Goal: Communication & Community: Answer question/provide support

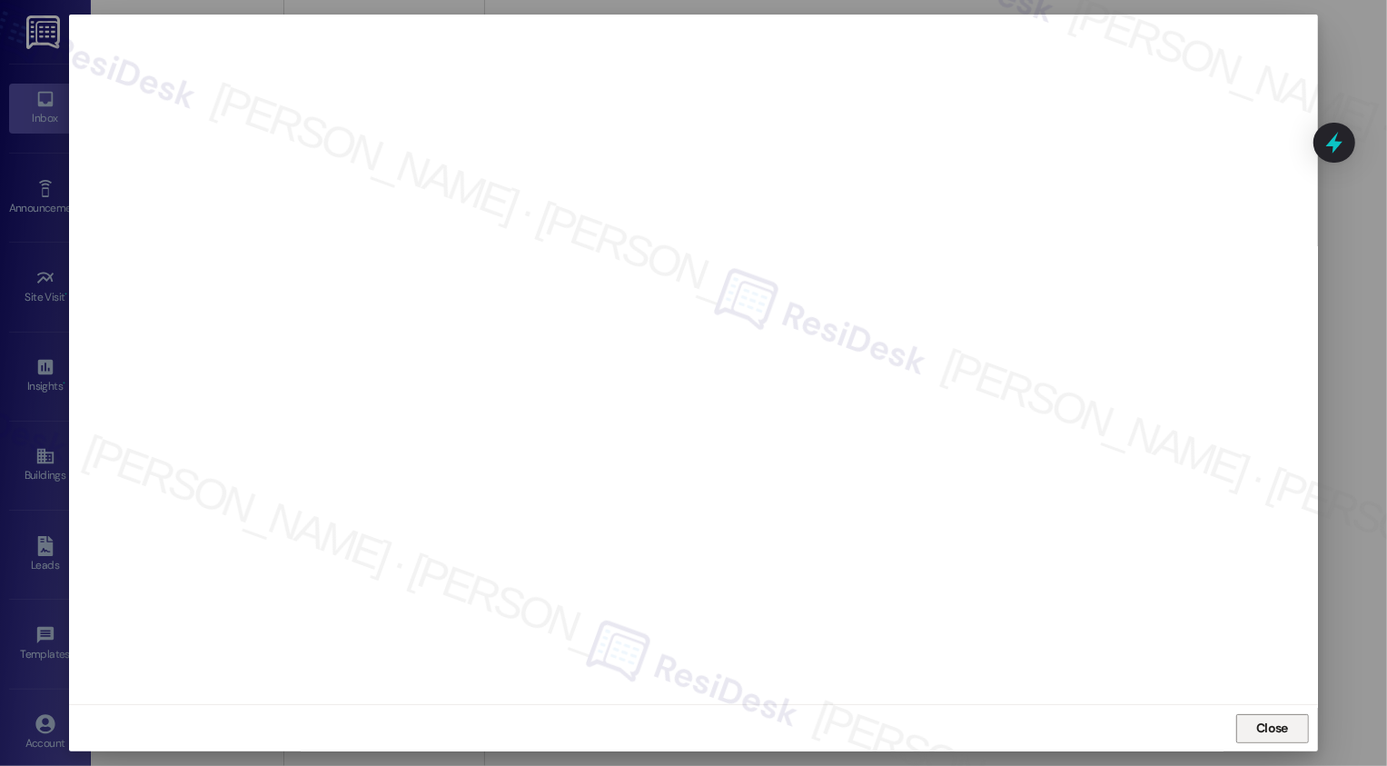
click at [1263, 719] on span "Close" at bounding box center [1272, 728] width 32 height 19
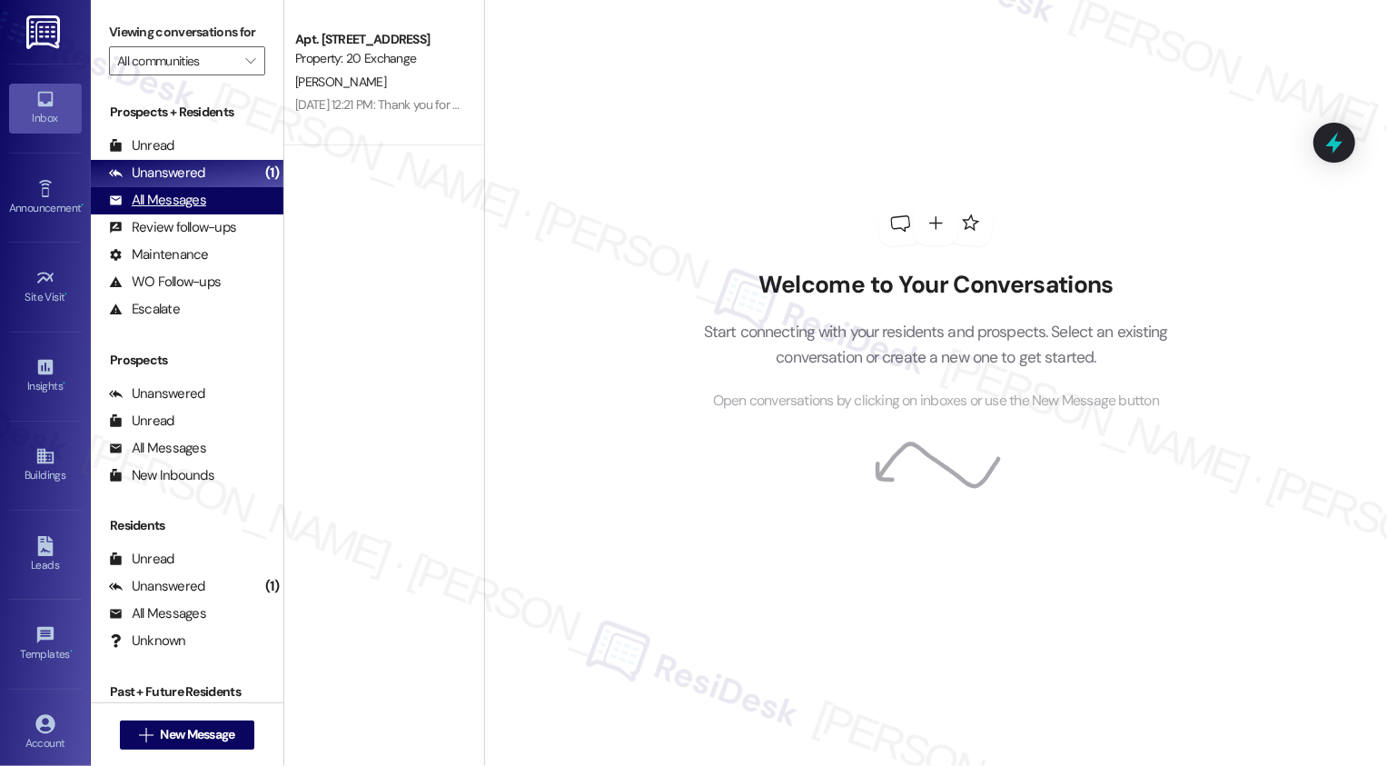
click at [184, 210] on div "All Messages" at bounding box center [157, 200] width 97 height 19
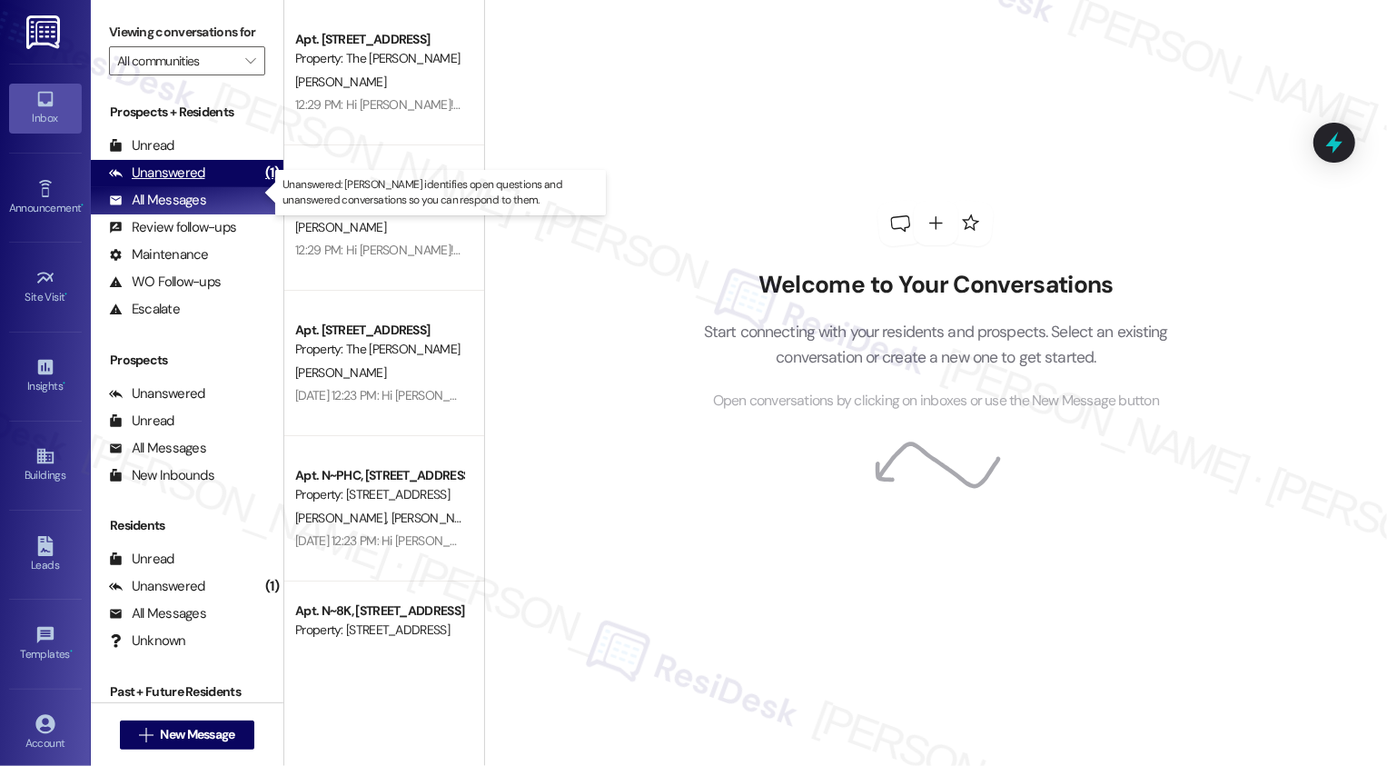
click at [166, 183] on div "Unanswered" at bounding box center [157, 173] width 96 height 19
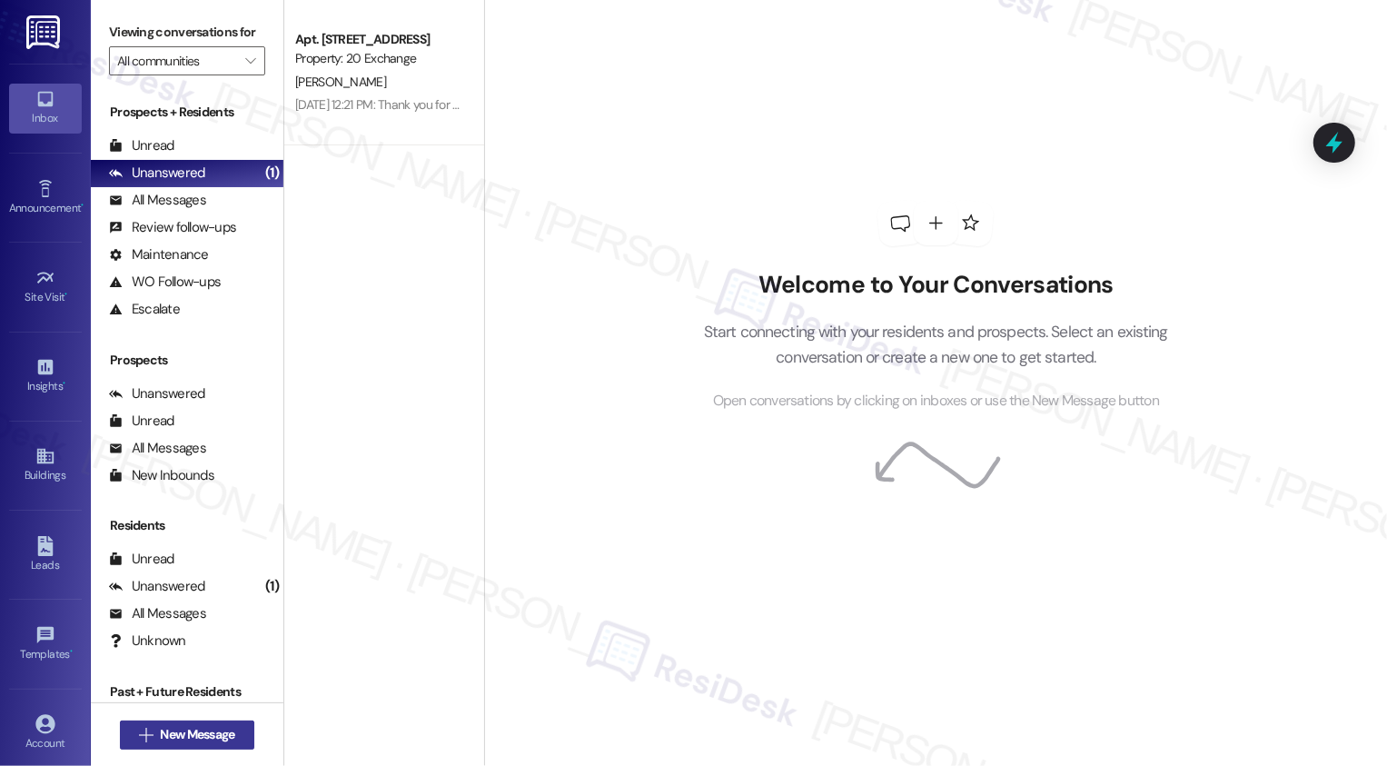
click at [164, 742] on span "New Message" at bounding box center [197, 734] width 74 height 19
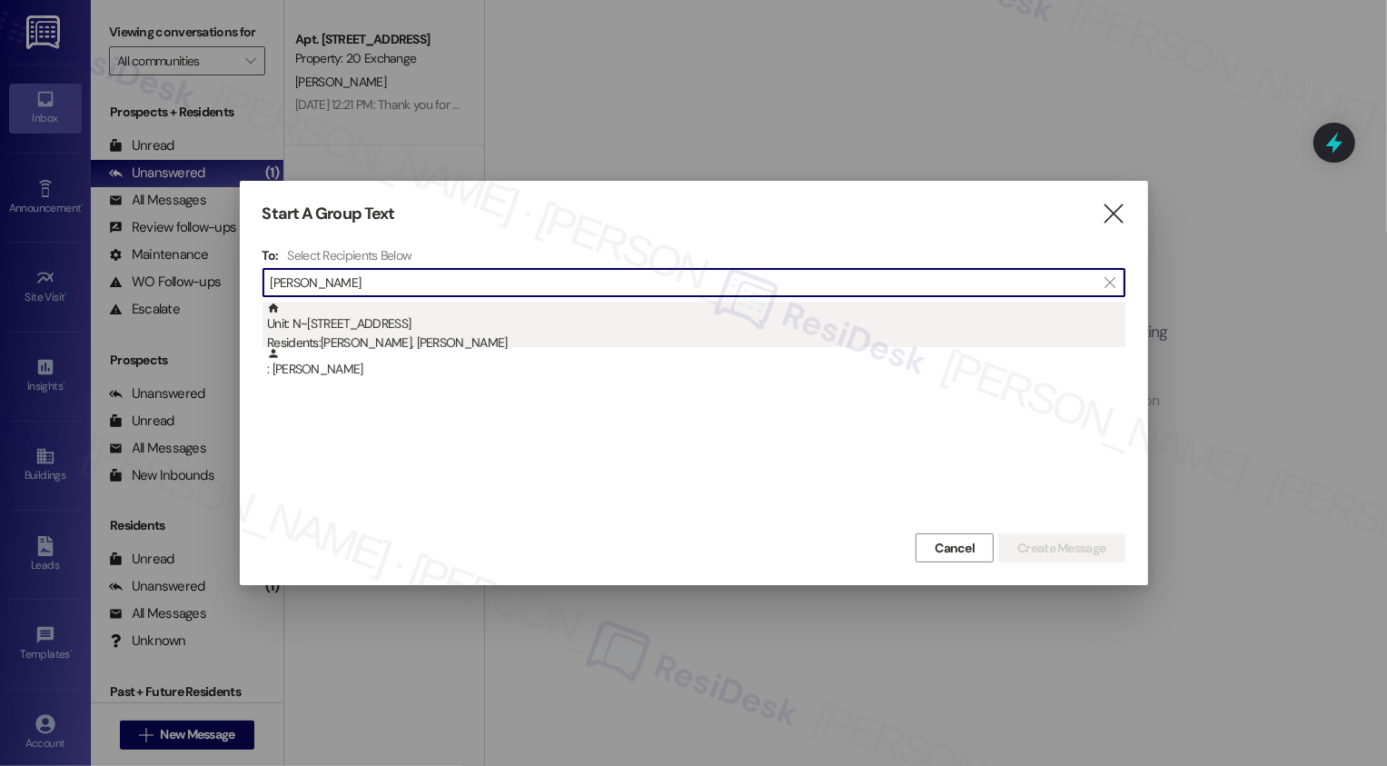
type input "brian cav"
click at [392, 343] on div "Residents: [PERSON_NAME], [PERSON_NAME]" at bounding box center [696, 342] width 859 height 19
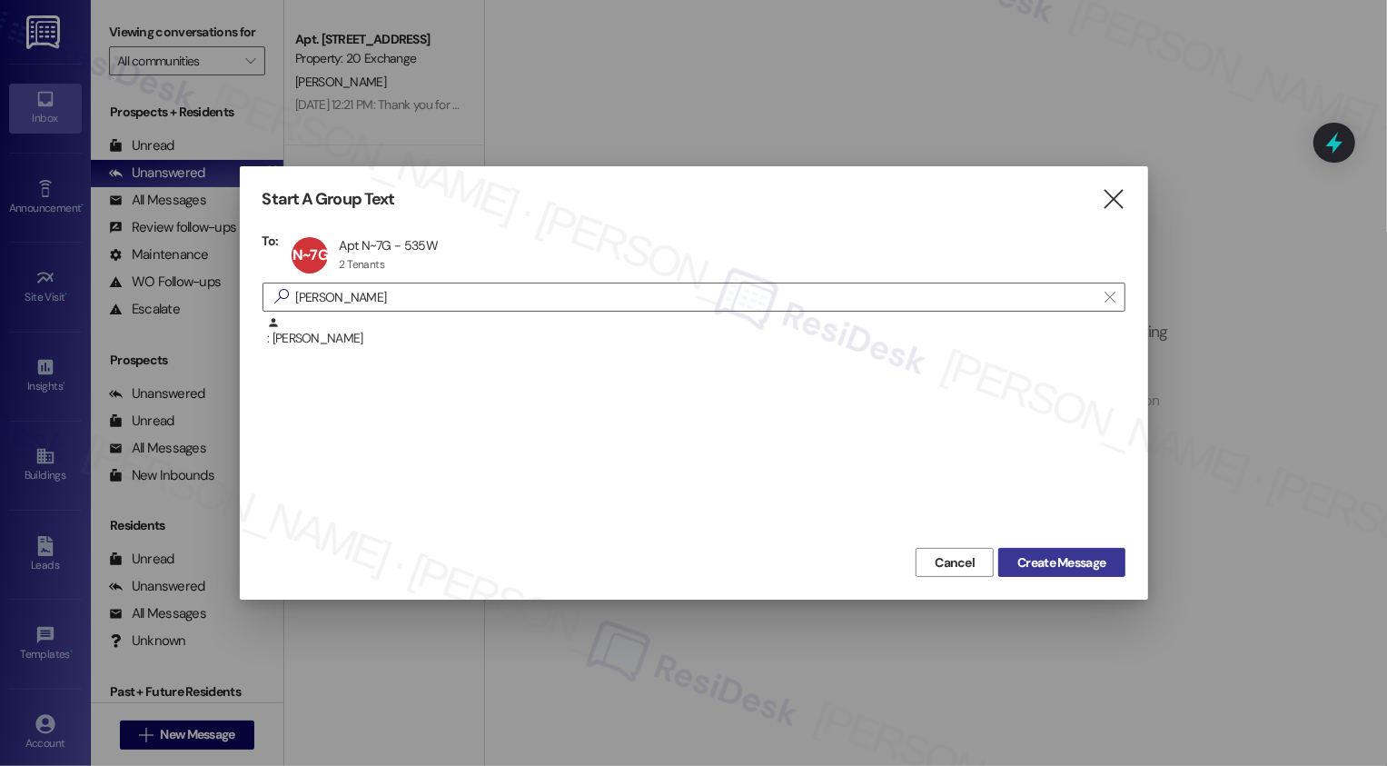
click at [1047, 565] on span "Create Message" at bounding box center [1062, 562] width 88 height 19
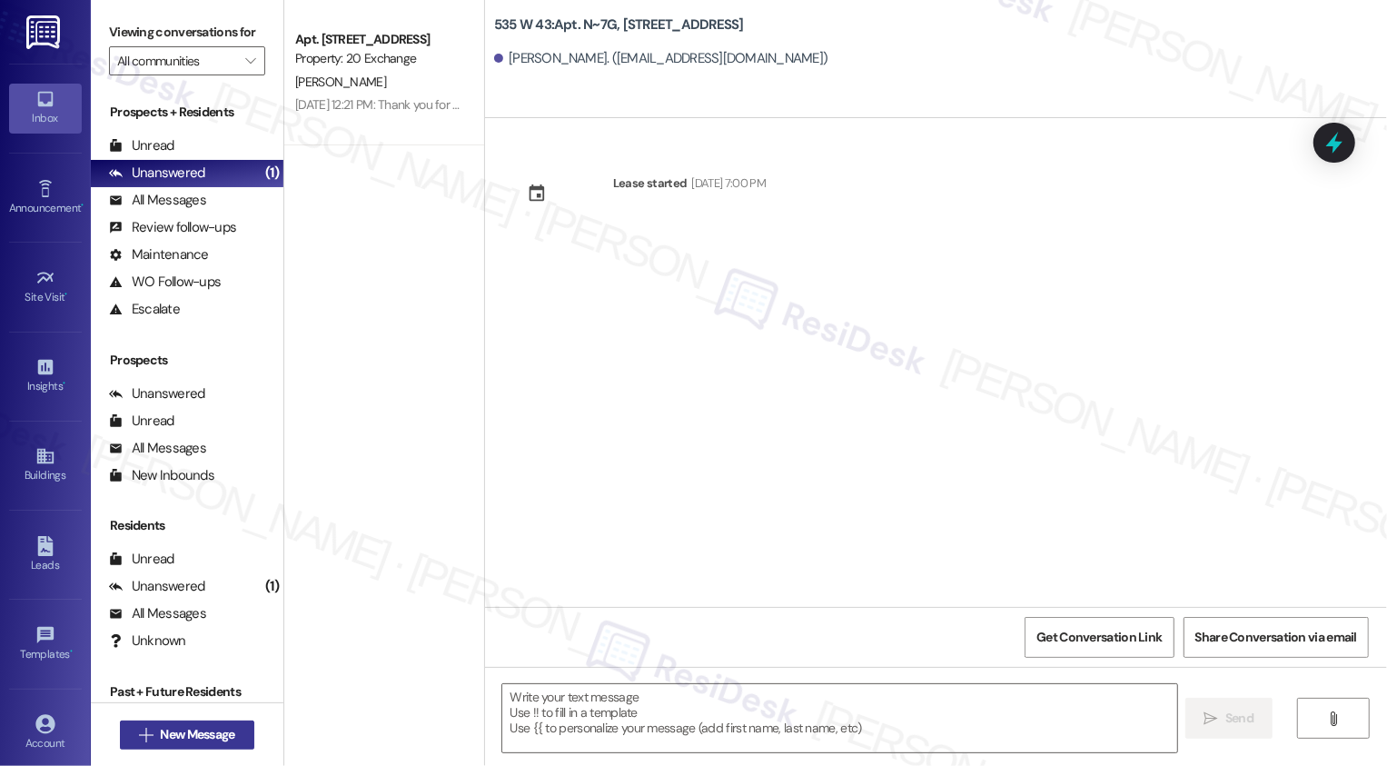
click at [185, 733] on span "New Message" at bounding box center [197, 734] width 74 height 19
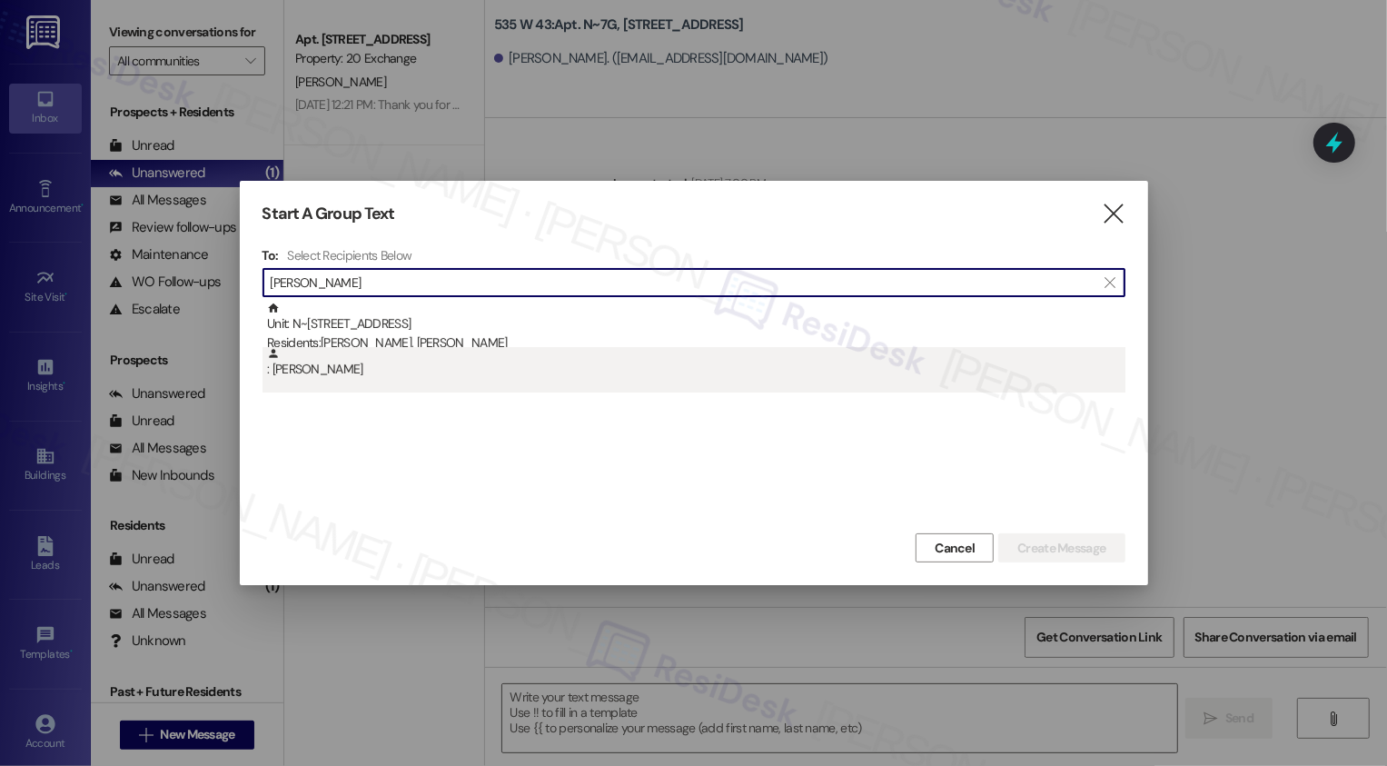
type input "brian cav"
click at [406, 366] on div ": [PERSON_NAME]" at bounding box center [696, 363] width 859 height 32
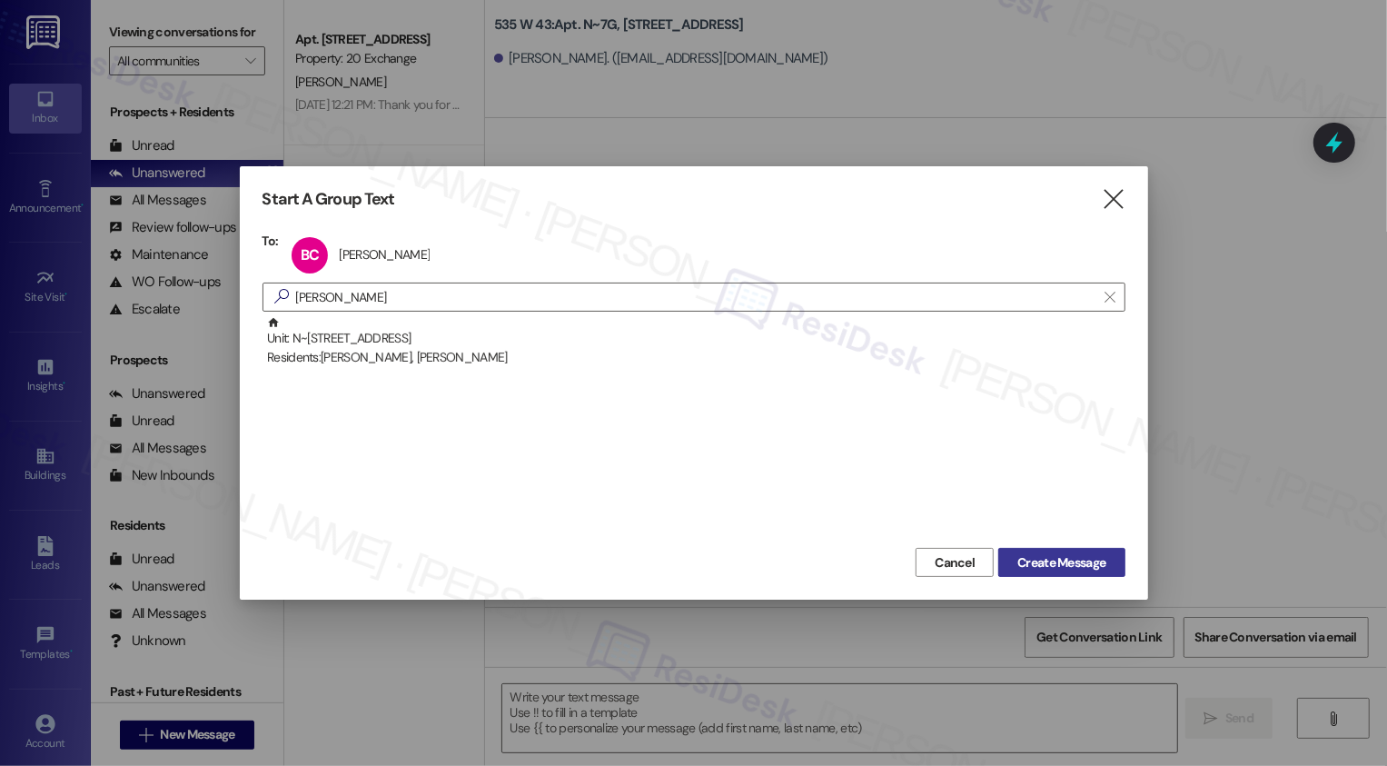
click at [1058, 571] on span "Create Message" at bounding box center [1062, 562] width 88 height 19
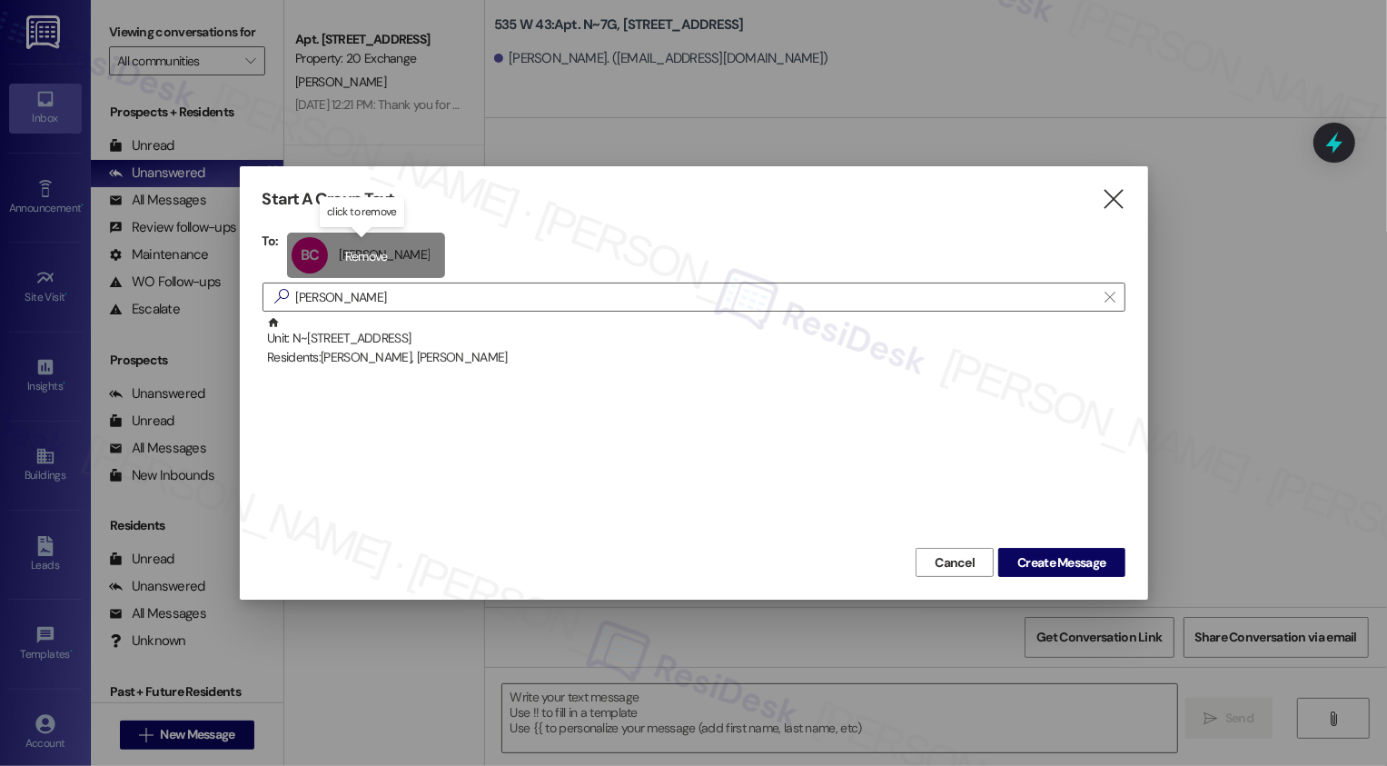
click at [353, 251] on div "BC Brian Cavanagh Brian Cavanagh click to remove" at bounding box center [366, 255] width 158 height 45
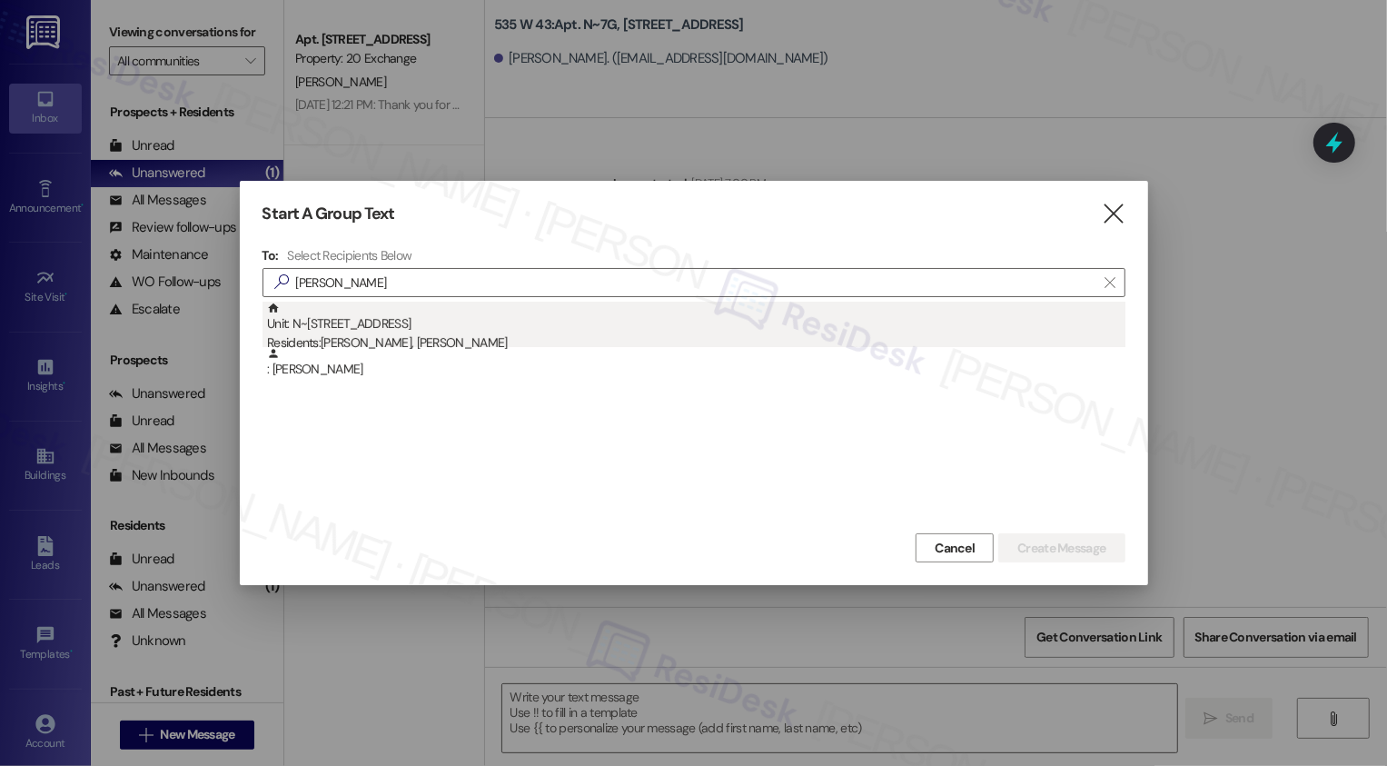
click at [363, 331] on div "Unit: N~7G - [STREET_ADDRESS] Residents: [PERSON_NAME], [PERSON_NAME]" at bounding box center [696, 328] width 859 height 52
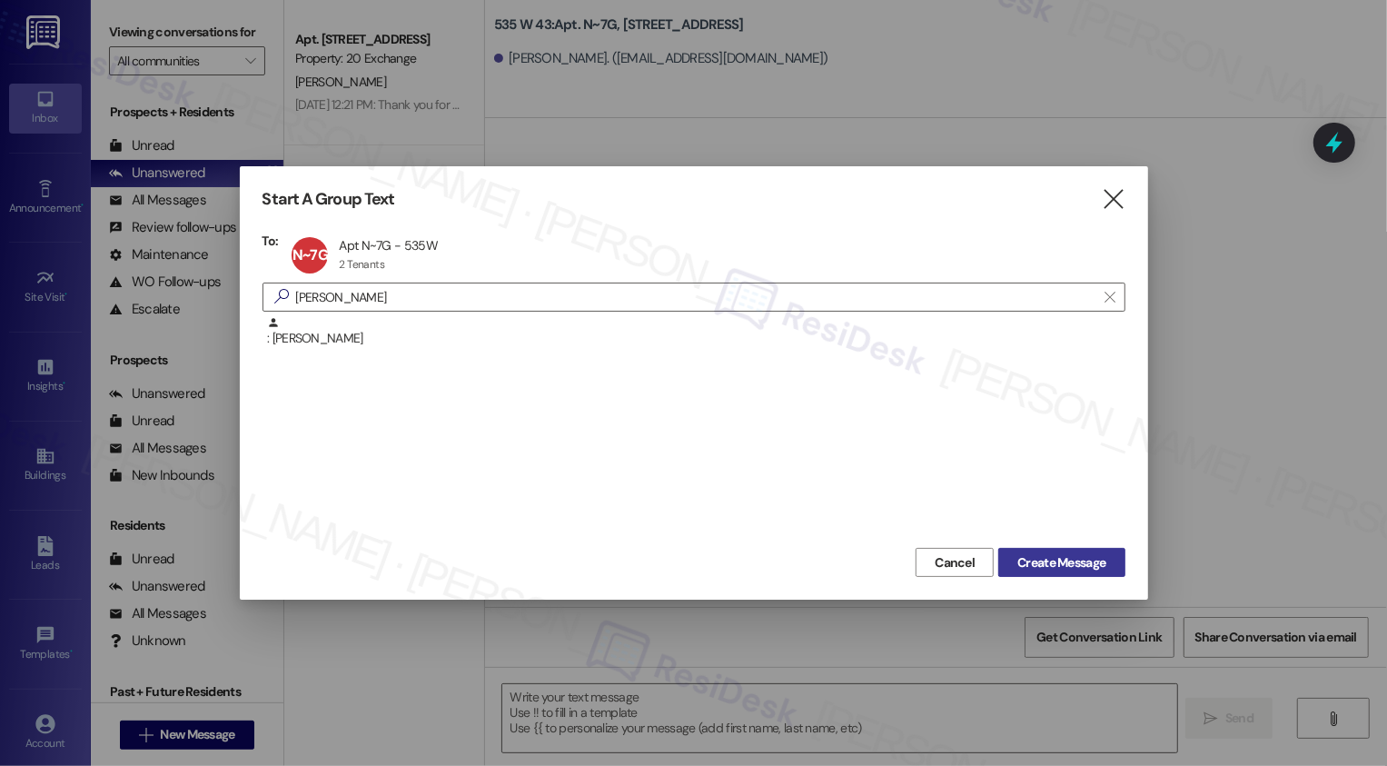
click at [1050, 567] on span "Create Message" at bounding box center [1062, 562] width 88 height 19
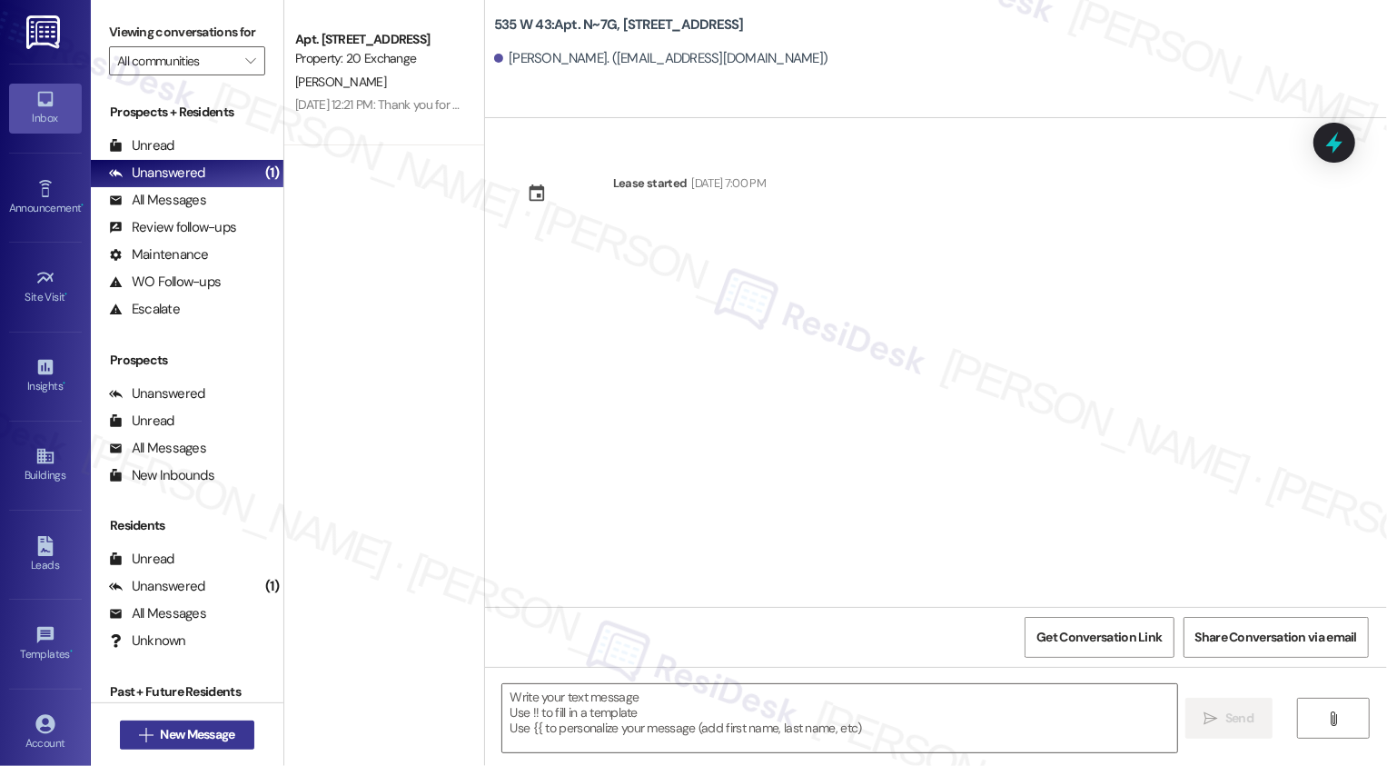
click at [179, 736] on span "New Message" at bounding box center [197, 734] width 74 height 19
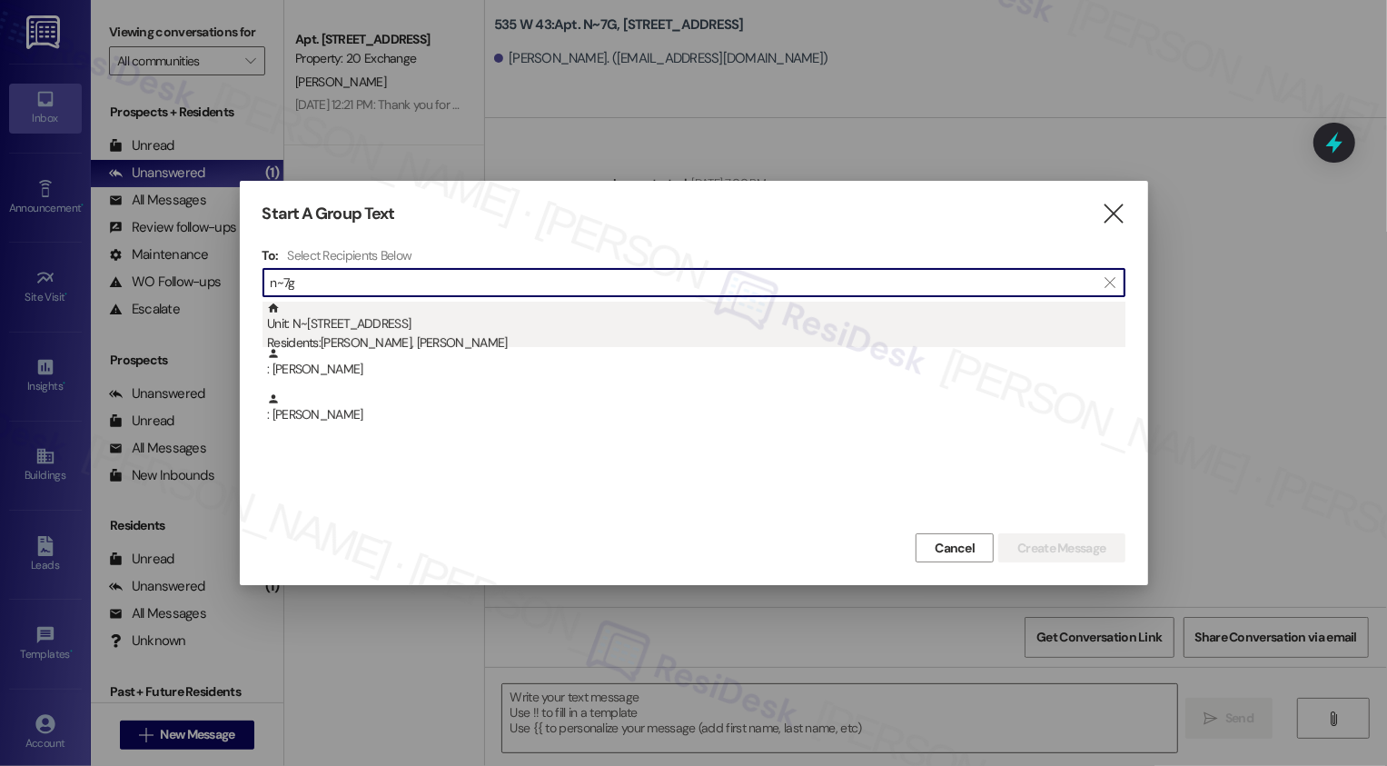
type input "n~7g"
click at [404, 338] on div "Residents: [PERSON_NAME], [PERSON_NAME]" at bounding box center [696, 342] width 859 height 19
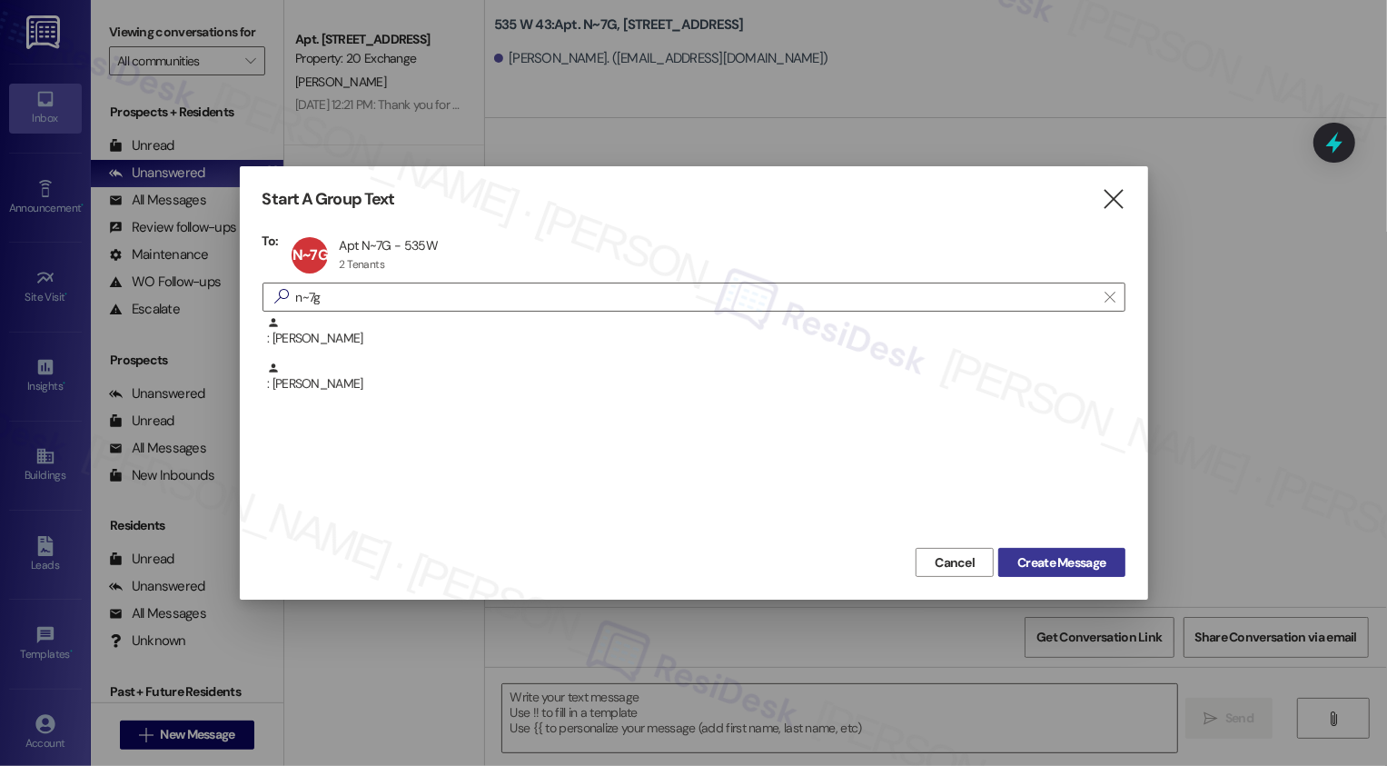
click at [1037, 561] on span "Create Message" at bounding box center [1062, 562] width 88 height 19
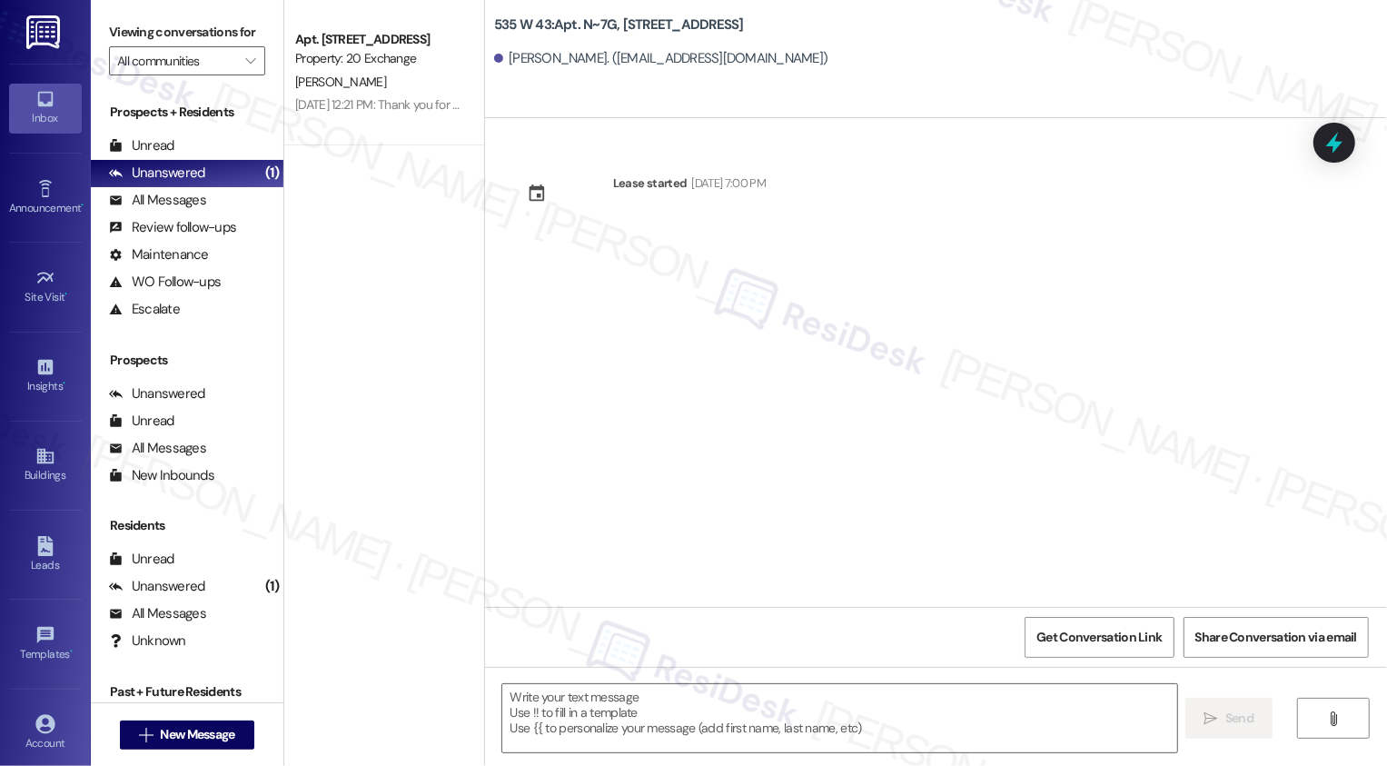
click at [497, 58] on div "[PERSON_NAME]. ([EMAIL_ADDRESS][DOMAIN_NAME])" at bounding box center [661, 58] width 334 height 19
drag, startPoint x: 498, startPoint y: 57, endPoint x: 579, endPoint y: 58, distance: 80.9
click at [579, 58] on div "[PERSON_NAME]. ([EMAIL_ADDRESS][DOMAIN_NAME])" at bounding box center [661, 58] width 334 height 19
click at [645, 716] on textarea at bounding box center [839, 718] width 675 height 68
paste textarea "Hey {{first_name}}! 👋 Just checking in about your renewal options at {{property…"
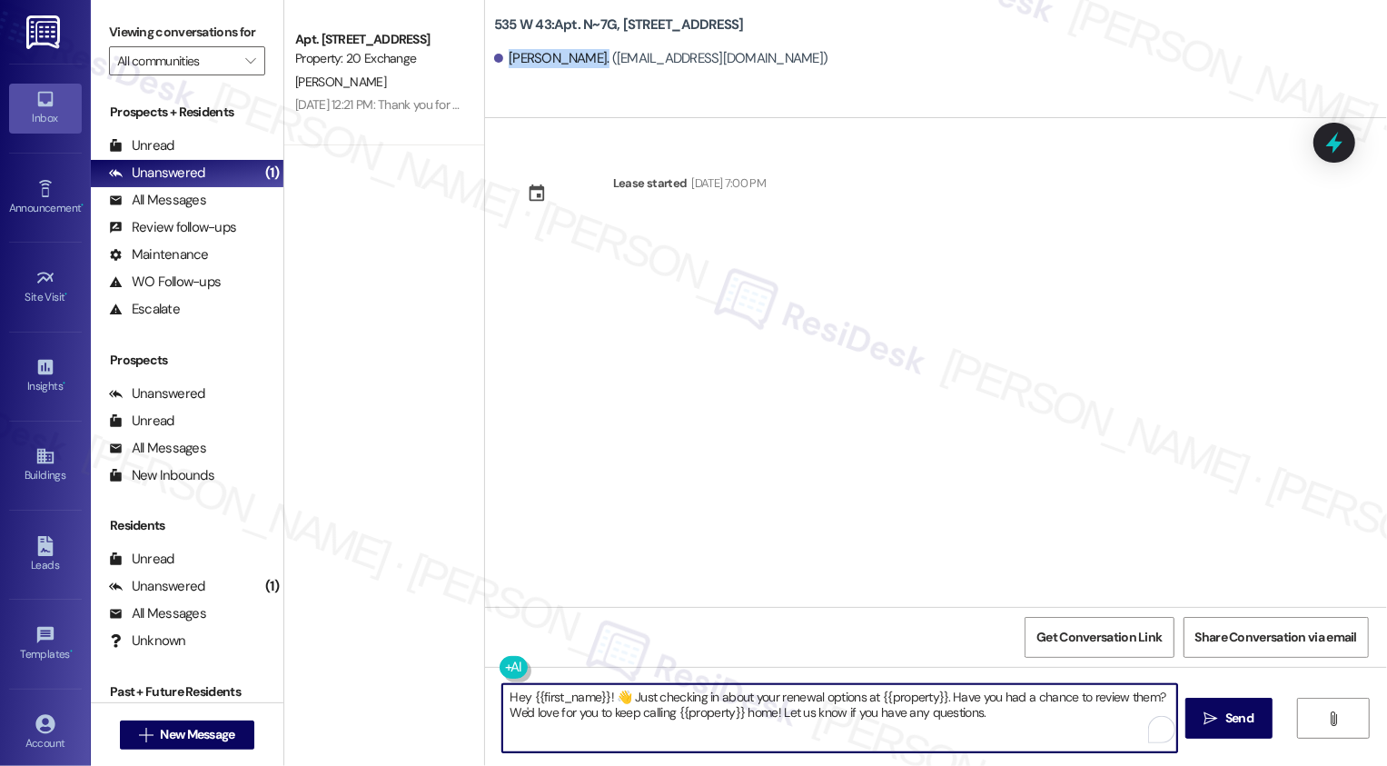
click at [879, 722] on textarea "Hey {{first_name}}! 👋 Just checking in about your renewal options at {{property…" at bounding box center [839, 718] width 675 height 68
click at [990, 734] on textarea "Hey {{first_name}}! 👋 Just checking in about your renewal options at {{property…" at bounding box center [839, 718] width 675 height 68
click at [1038, 723] on textarea "Hey {{first_name}}! 👋 Just checking in about your renewal options at {{property…" at bounding box center [839, 718] width 675 height 68
click at [990, 722] on textarea "Hey {{first_name}}! 👋 Just checking in about your renewal options at {{property…" at bounding box center [839, 718] width 675 height 68
click at [1007, 722] on textarea "Hey {{first_name}}! 👋 Just checking in about your renewal options at {{property…" at bounding box center [839, 718] width 675 height 68
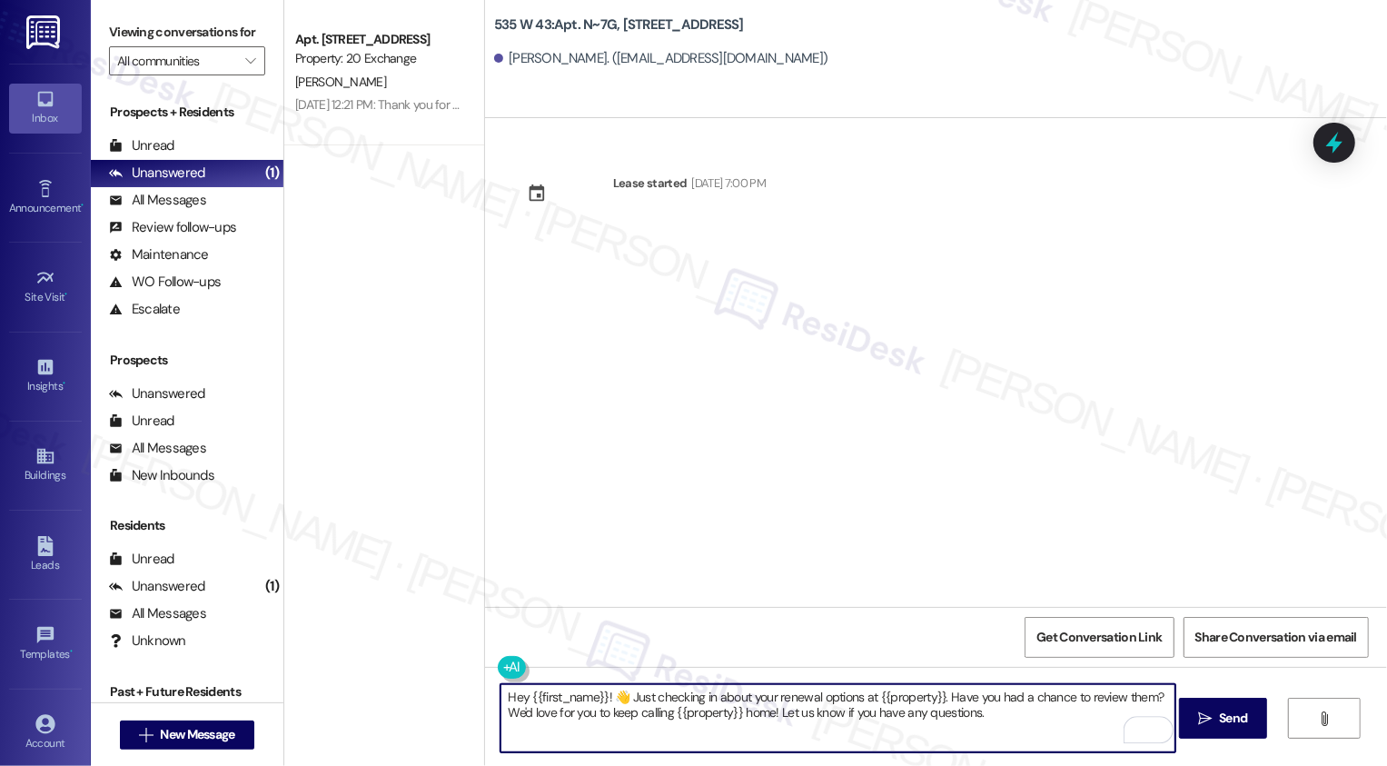
click at [1036, 720] on textarea "Hey {{first_name}}! 👋 Just checking in about your renewal options at {{property…" at bounding box center [838, 718] width 675 height 68
type textarea "Hey {{first_name}}! 👋 Just checking in about your renewal options at {{property…"
click at [1216, 722] on span "Send" at bounding box center [1233, 718] width 35 height 19
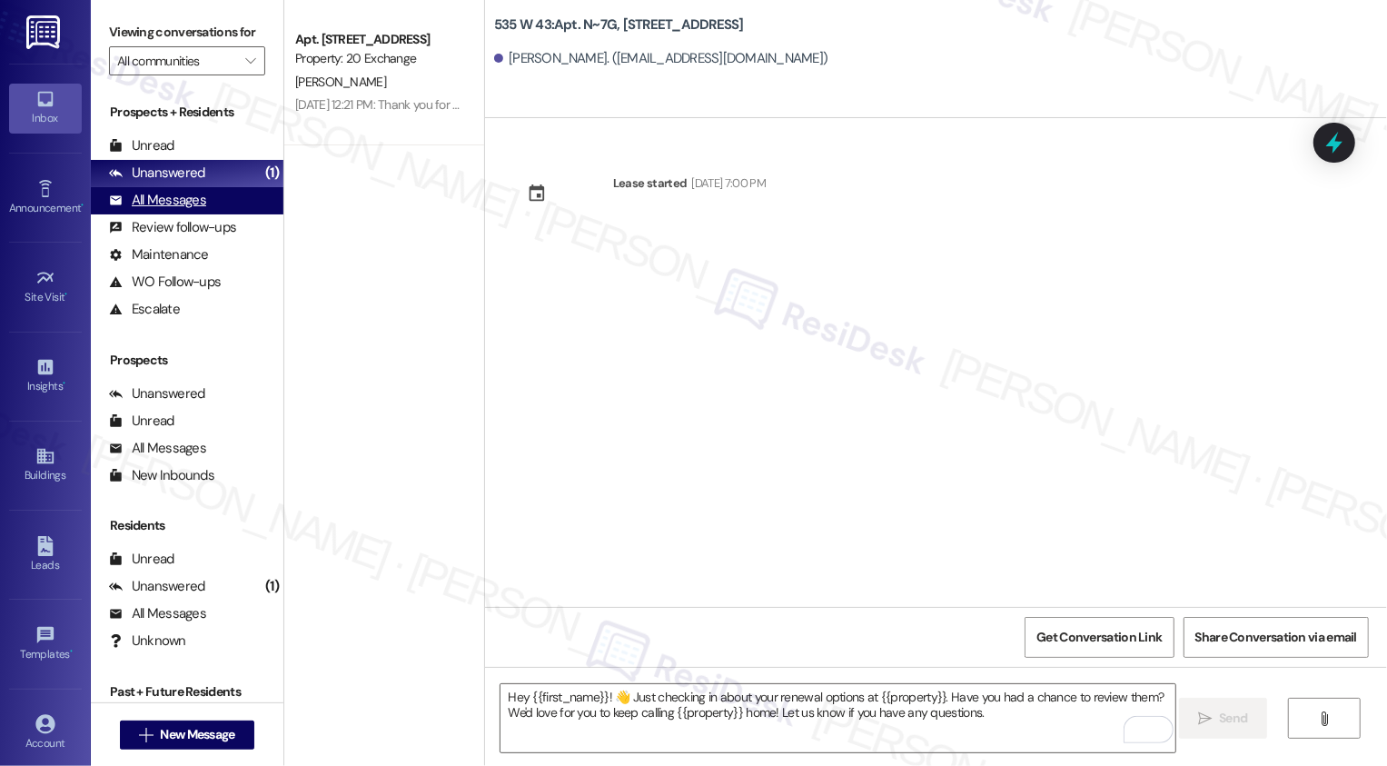
click at [206, 206] on div "All Messages (undefined)" at bounding box center [187, 200] width 193 height 27
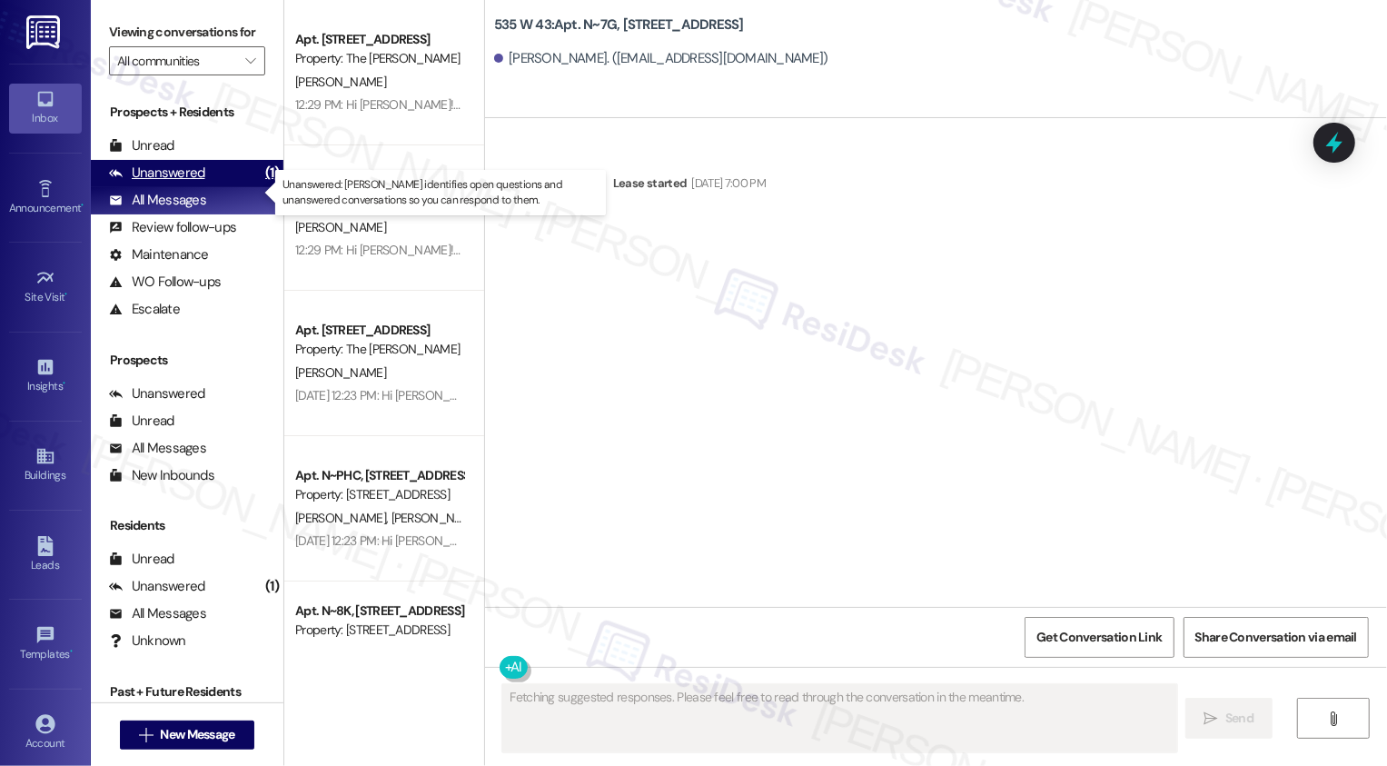
click at [193, 183] on div "Unanswered" at bounding box center [157, 173] width 96 height 19
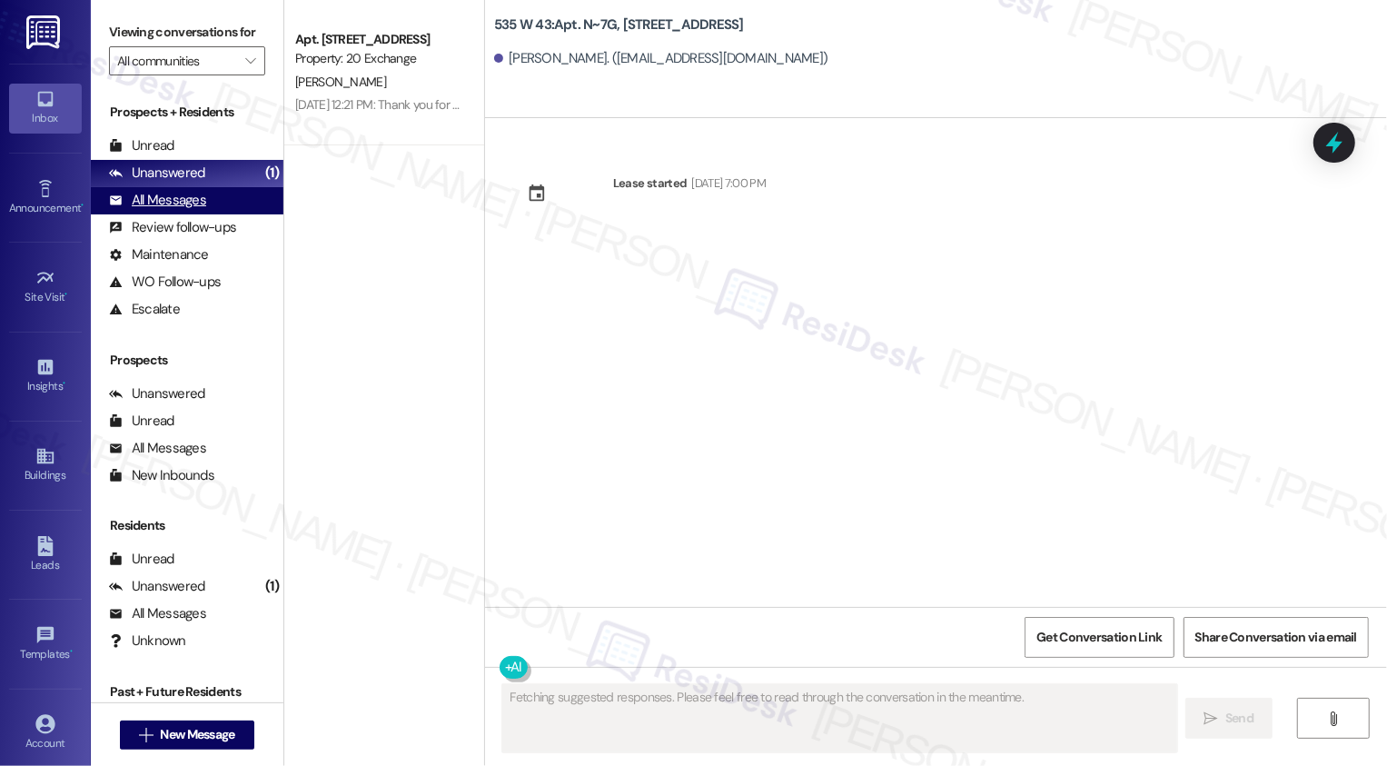
click at [213, 214] on div "All Messages (undefined)" at bounding box center [187, 200] width 193 height 27
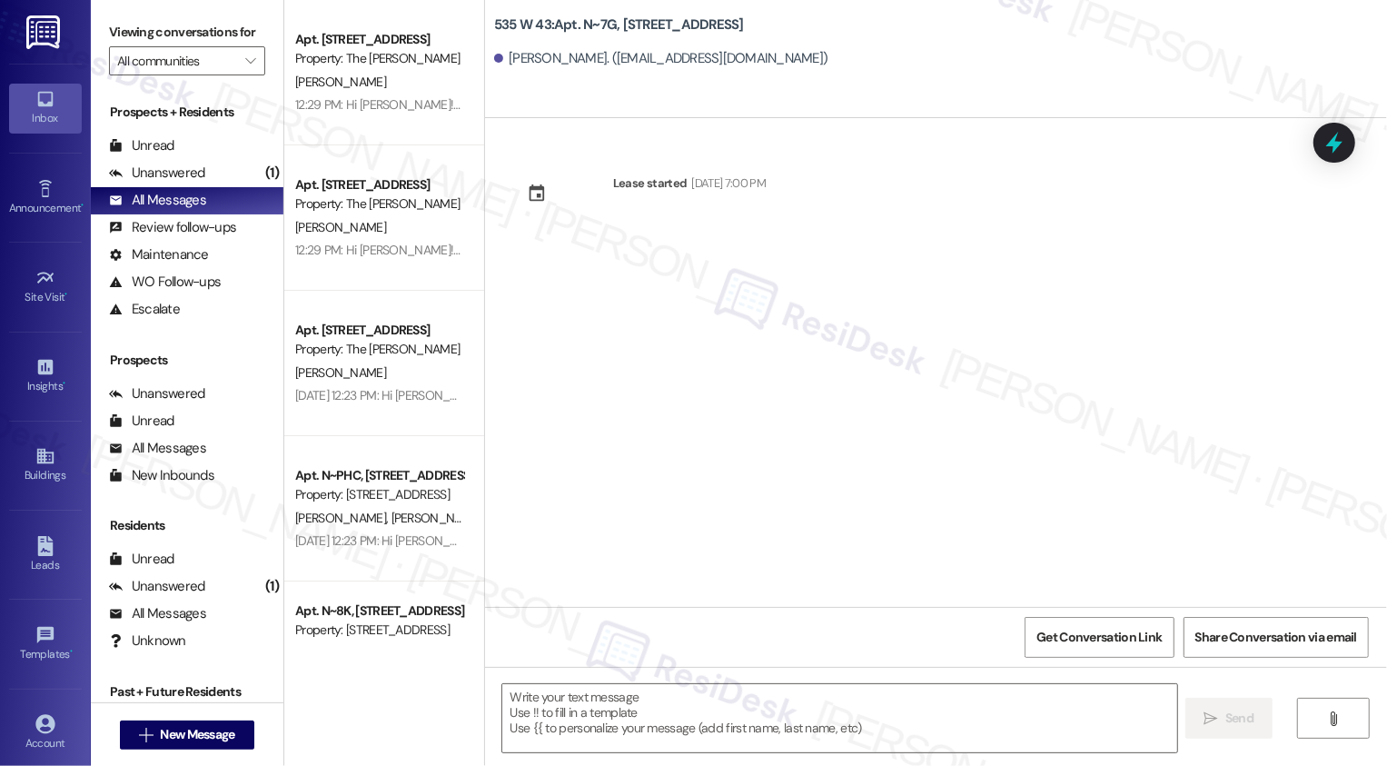
click at [720, 425] on div "Lease started Nov 29, 2024 at 7:00 PM" at bounding box center [936, 362] width 902 height 489
click at [677, 730] on textarea at bounding box center [839, 718] width 675 height 68
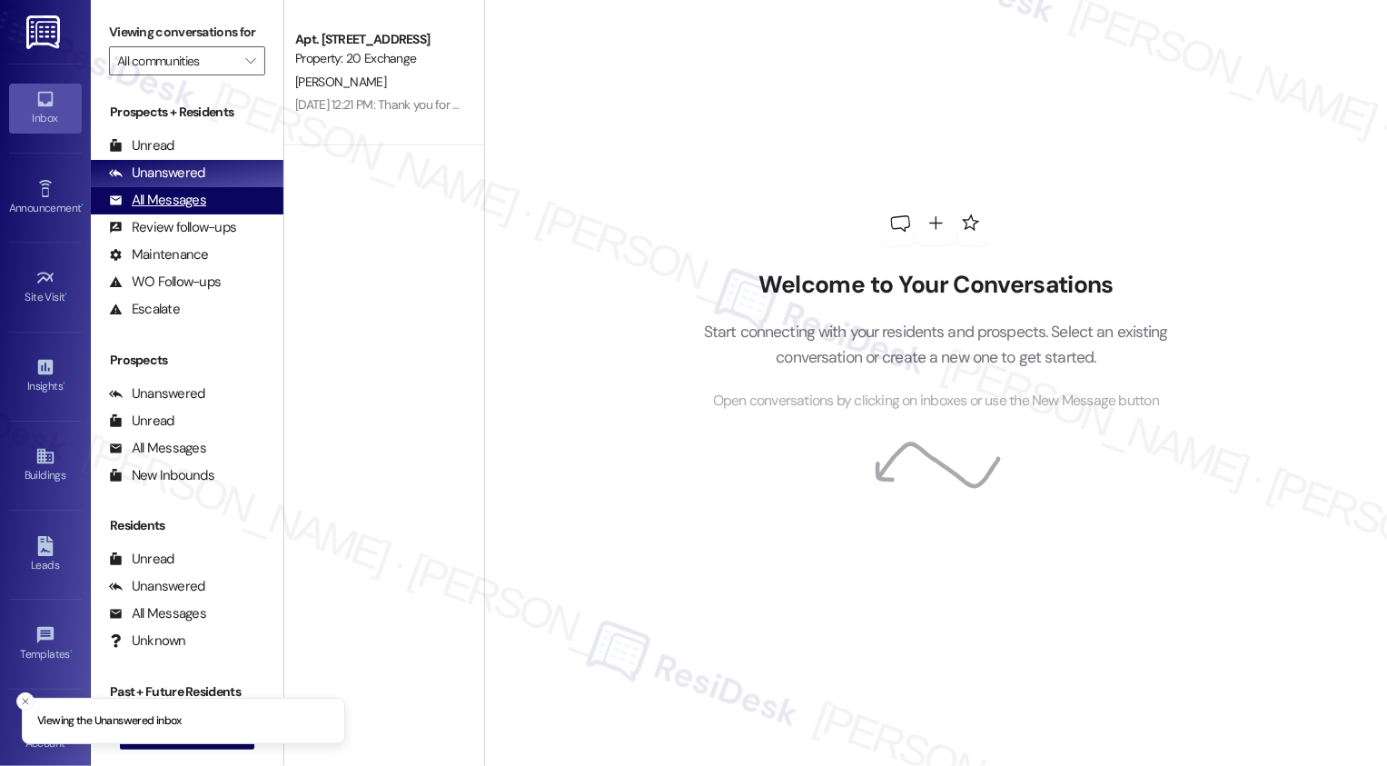
click at [216, 213] on div "All Messages (undefined)" at bounding box center [187, 200] width 193 height 27
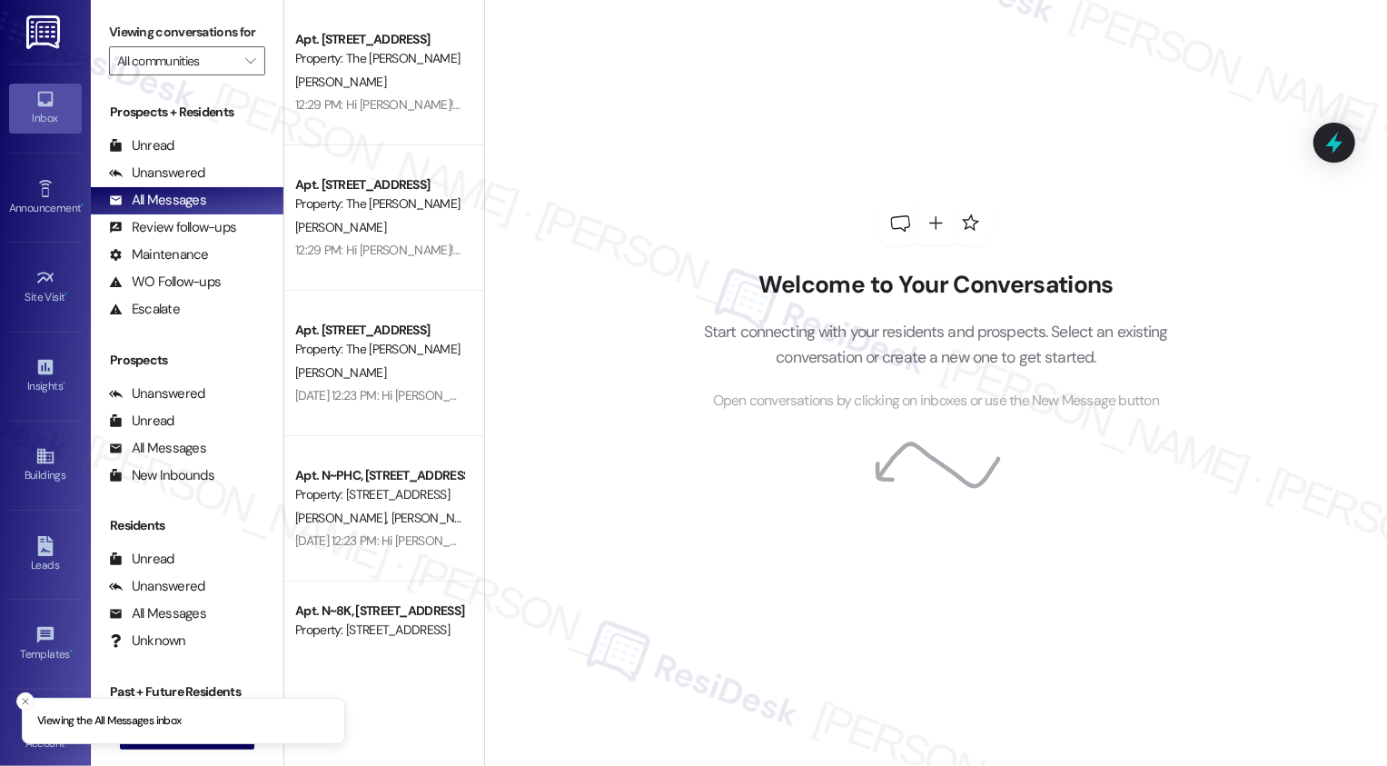
click at [176, 740] on li "Viewing the All Messages inbox" at bounding box center [183, 721] width 323 height 47
click at [25, 700] on line "Close toast" at bounding box center [25, 701] width 5 height 5
click at [164, 735] on span "New Message" at bounding box center [197, 734] width 74 height 19
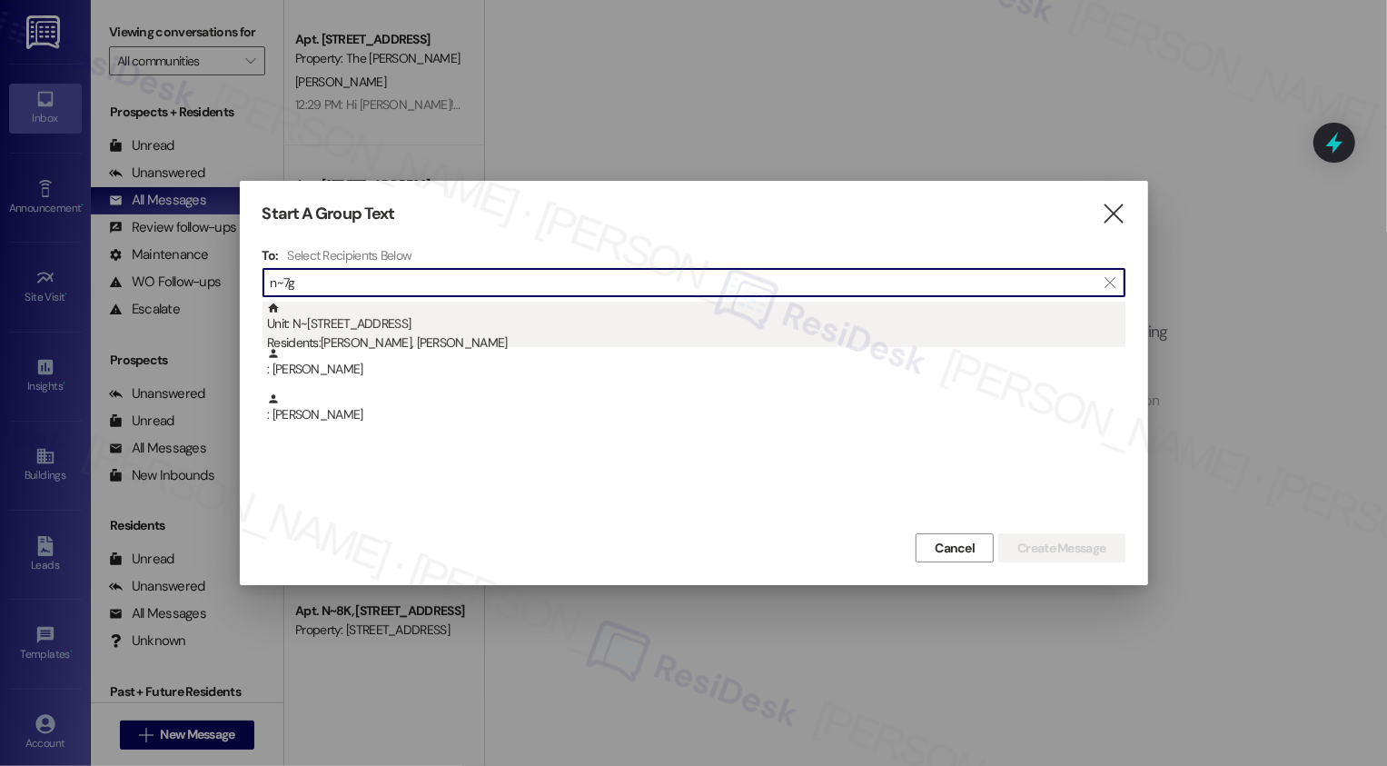
type input "n~7g"
click at [392, 345] on div "Residents: [PERSON_NAME], [PERSON_NAME]" at bounding box center [696, 342] width 859 height 19
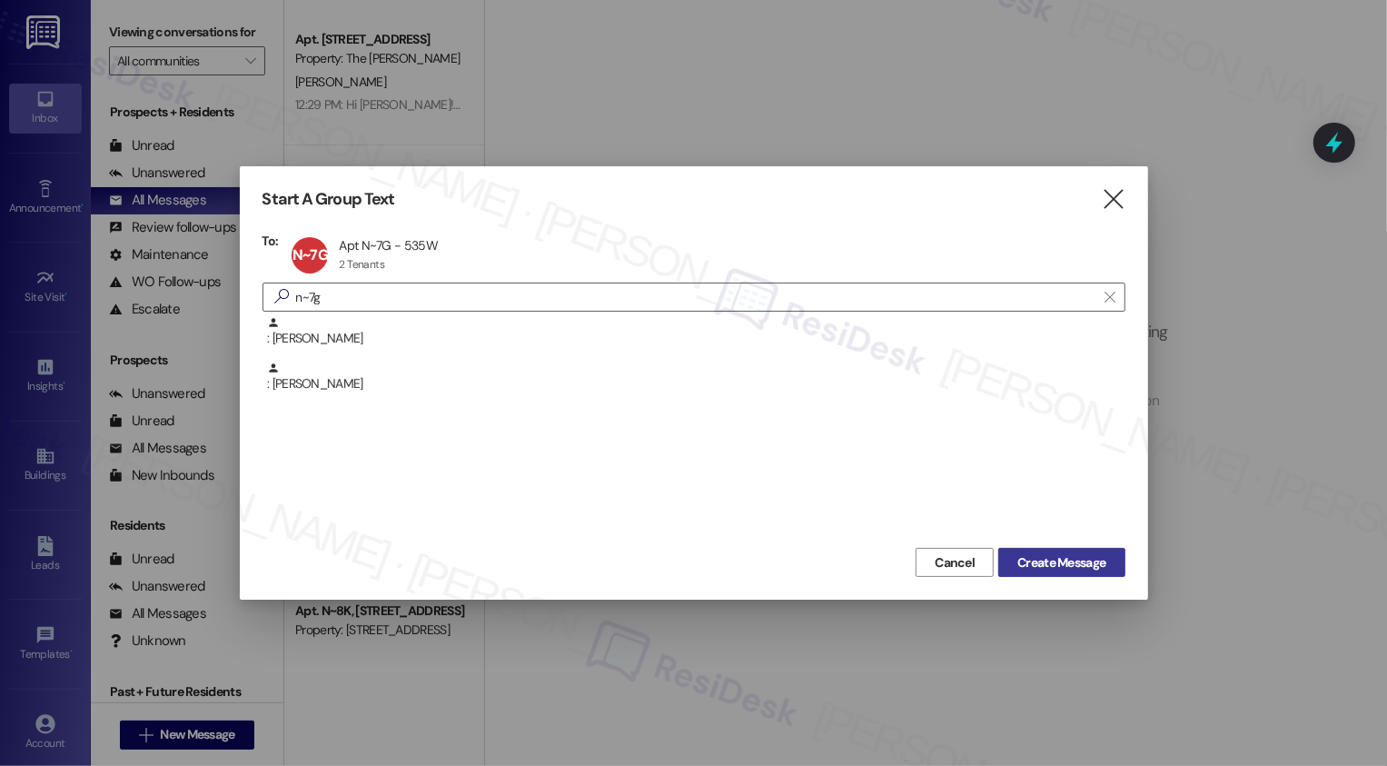
click at [1042, 563] on span "Create Message" at bounding box center [1062, 562] width 88 height 19
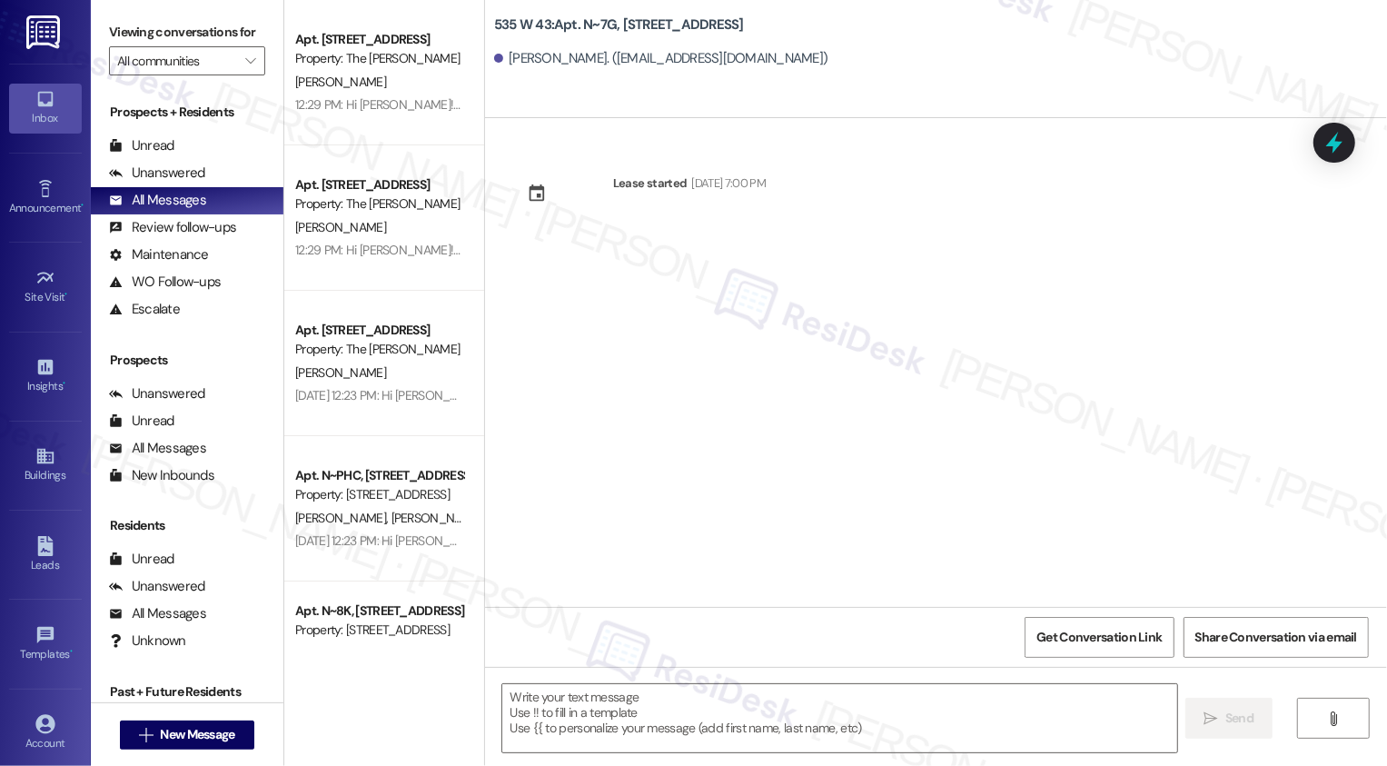
type textarea "Fetching suggested responses. Please feel free to read through the conversation…"
click at [648, 707] on textarea at bounding box center [839, 718] width 675 height 68
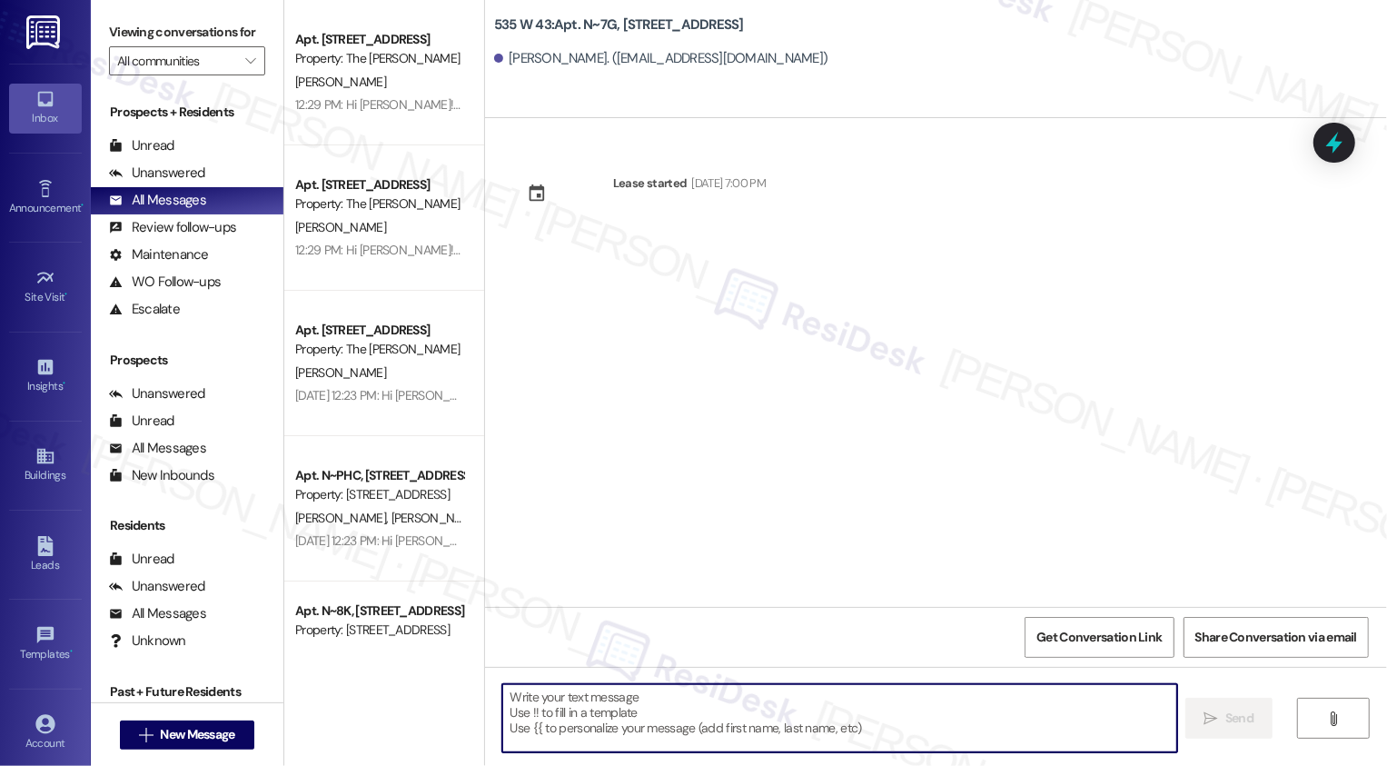
paste textarea "Hey {{first_name}}! 👋 Just checking in about your renewal options at {{property…"
type textarea "Hey {{first_name}}! 👋 Just checking in about your renewal options at {{property…"
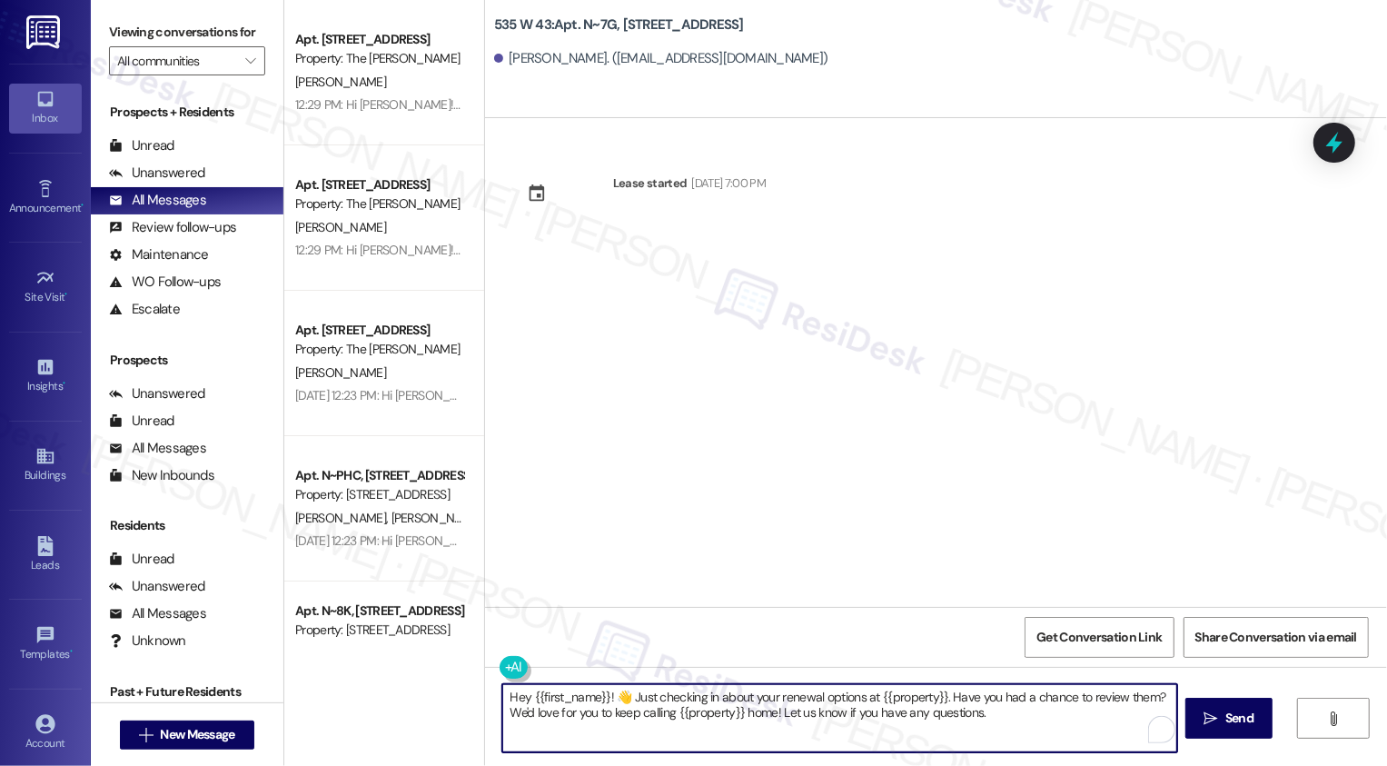
click at [1004, 709] on textarea "Hey {{first_name}}! 👋 Just checking in about your renewal options at {{property…" at bounding box center [839, 718] width 675 height 68
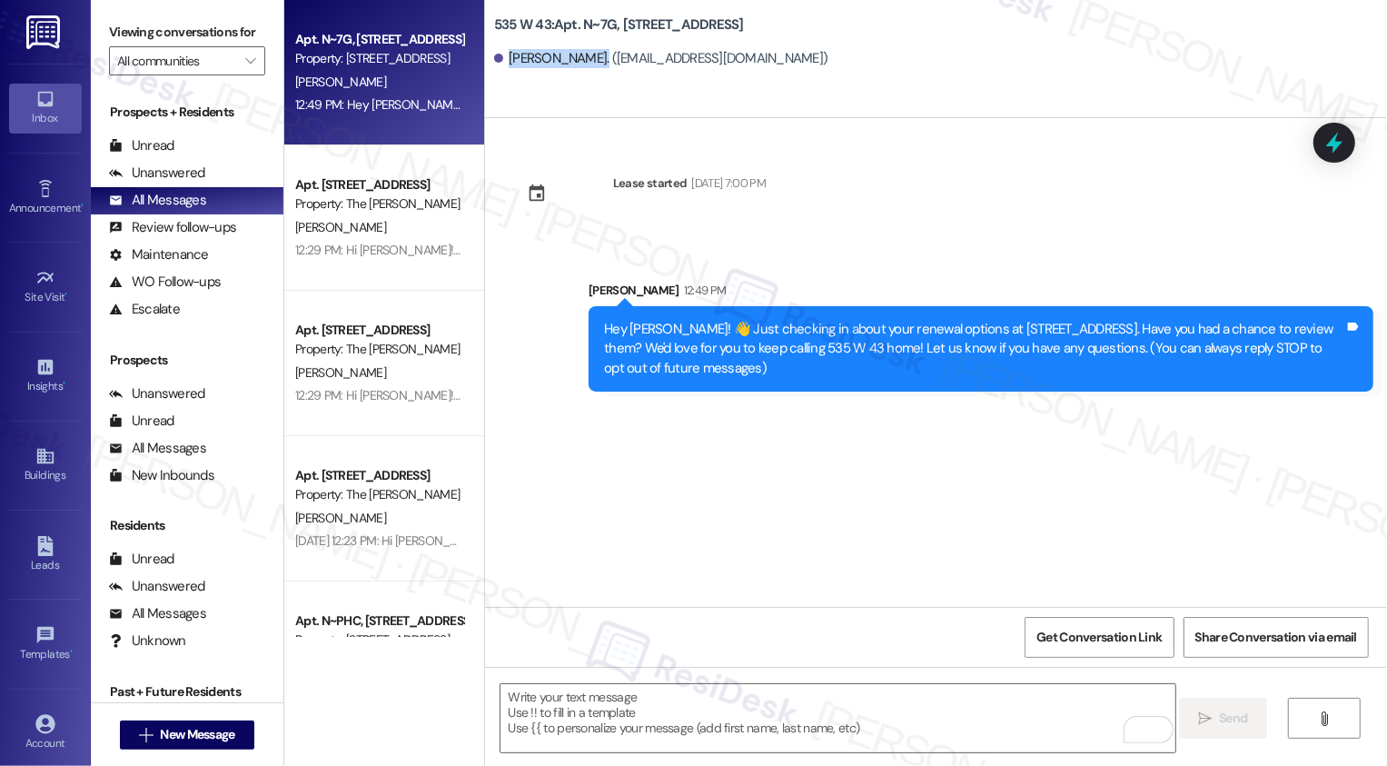
drag, startPoint x: 498, startPoint y: 55, endPoint x: 579, endPoint y: 55, distance: 80.9
click at [579, 55] on div "[PERSON_NAME]. ([EMAIL_ADDRESS][DOMAIN_NAME])" at bounding box center [661, 58] width 334 height 19
copy div "[PERSON_NAME]"
click at [203, 735] on span "New Message" at bounding box center [197, 734] width 74 height 19
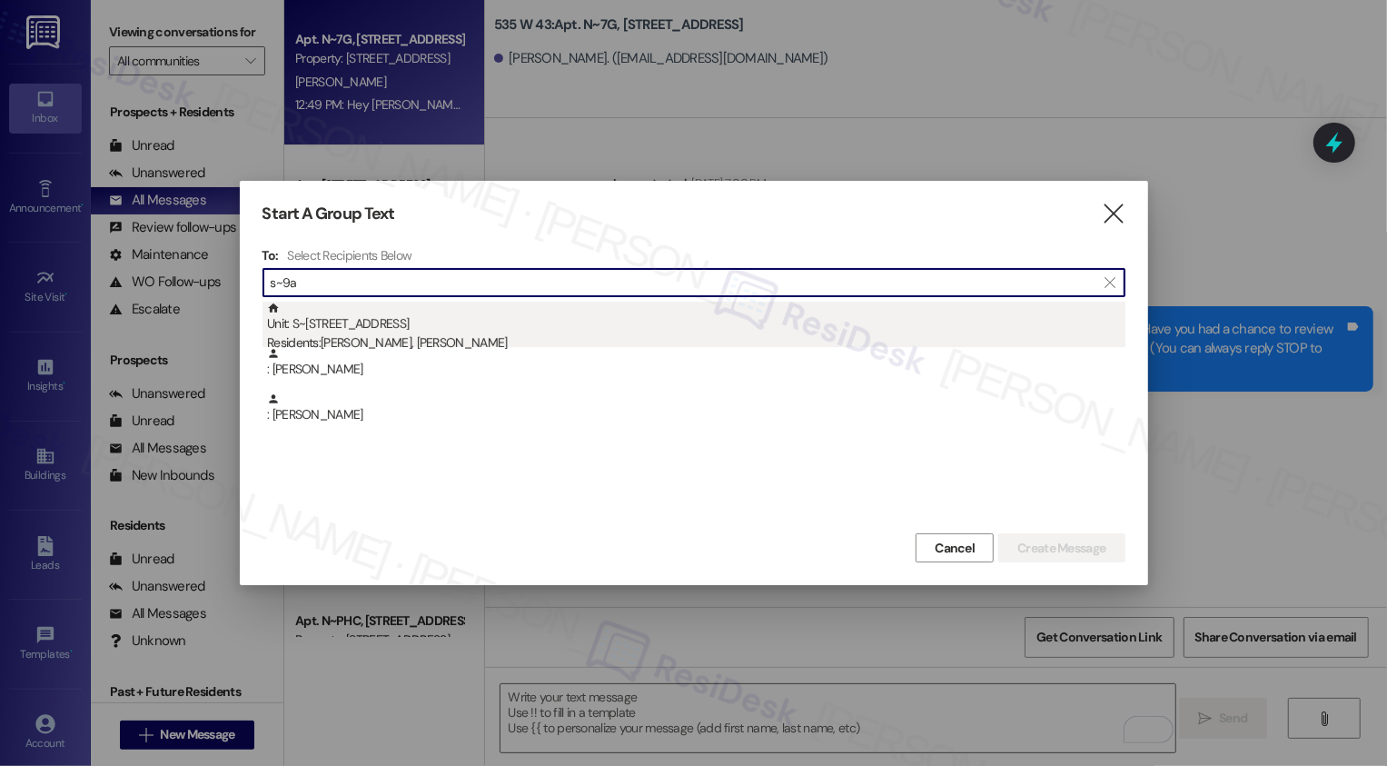
type input "s~9a"
click at [437, 333] on div "Residents: [PERSON_NAME], [PERSON_NAME]" at bounding box center [696, 342] width 859 height 19
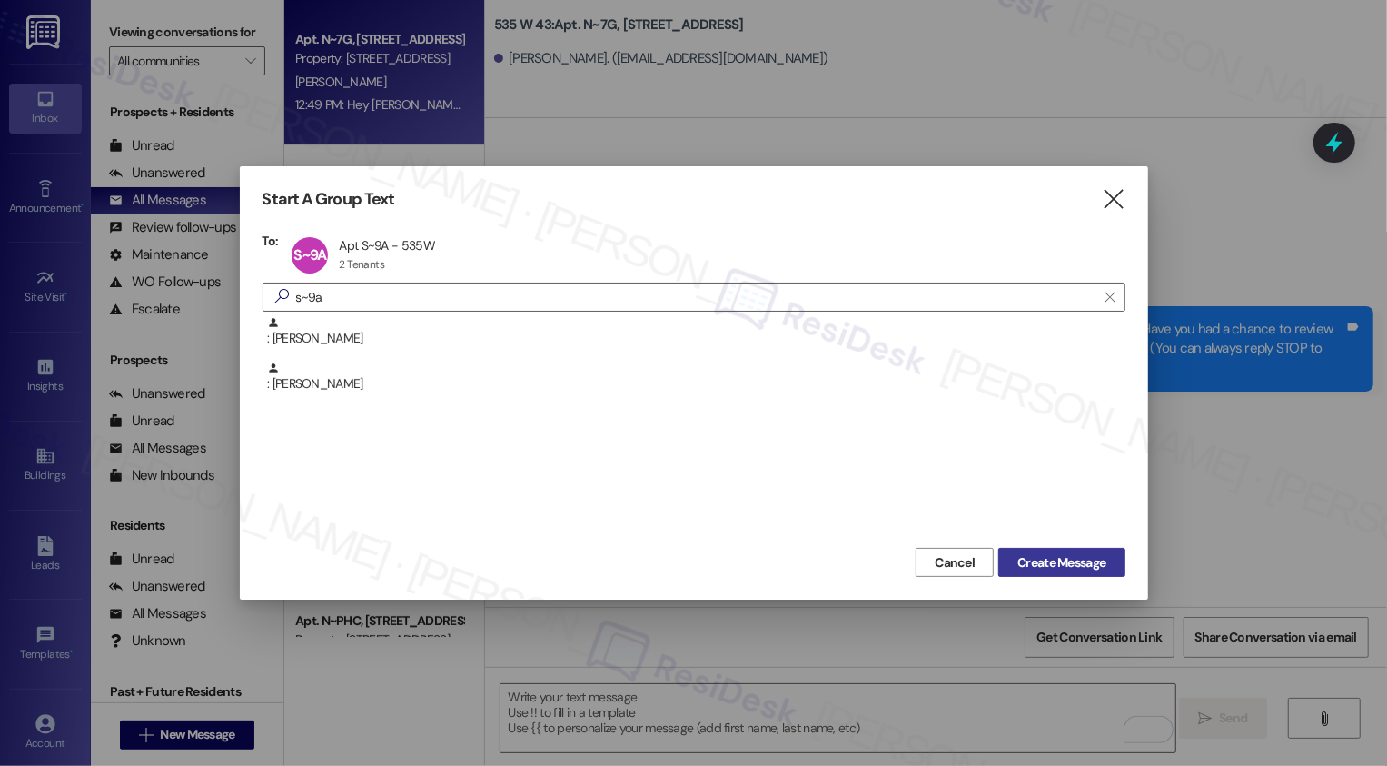
click at [1027, 560] on span "Create Message" at bounding box center [1062, 562] width 88 height 19
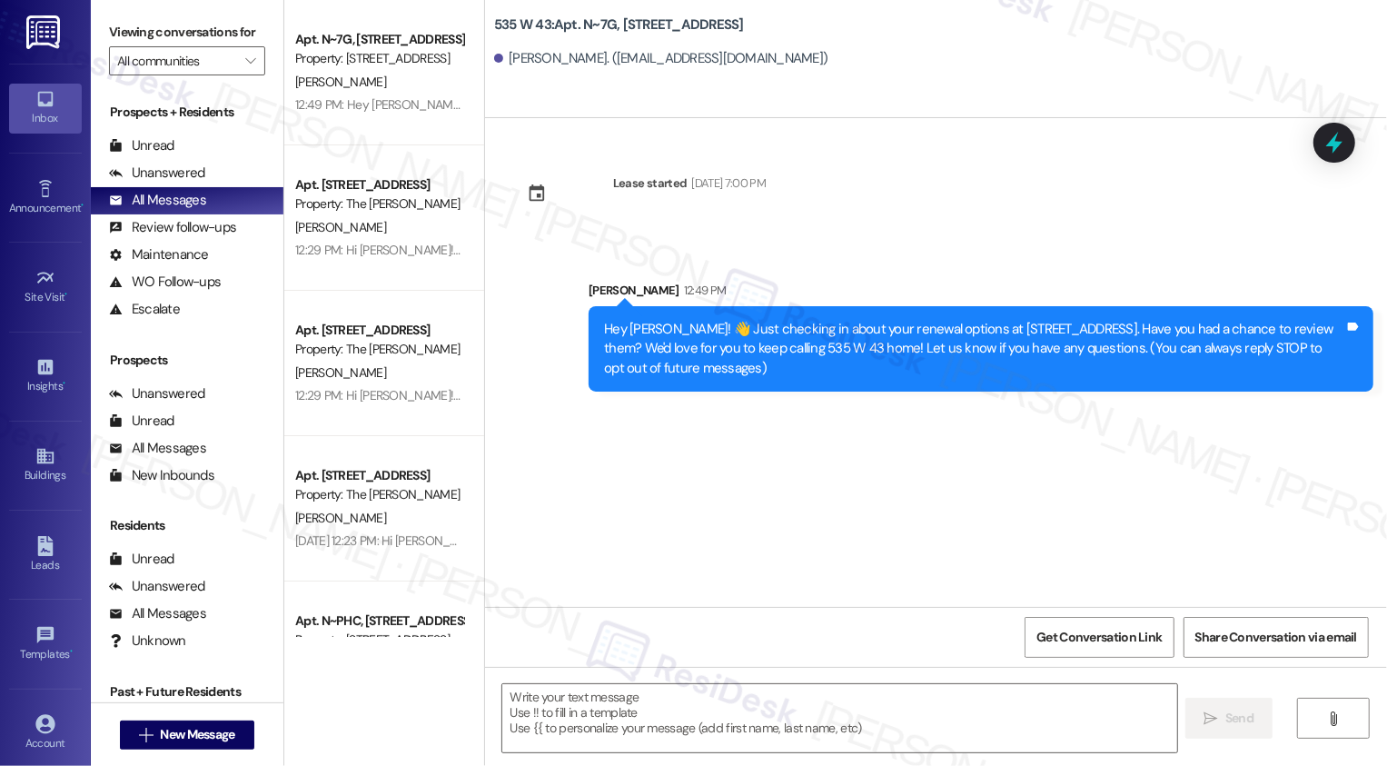
type textarea "Fetching suggested responses. Please feel free to read through the conversation…"
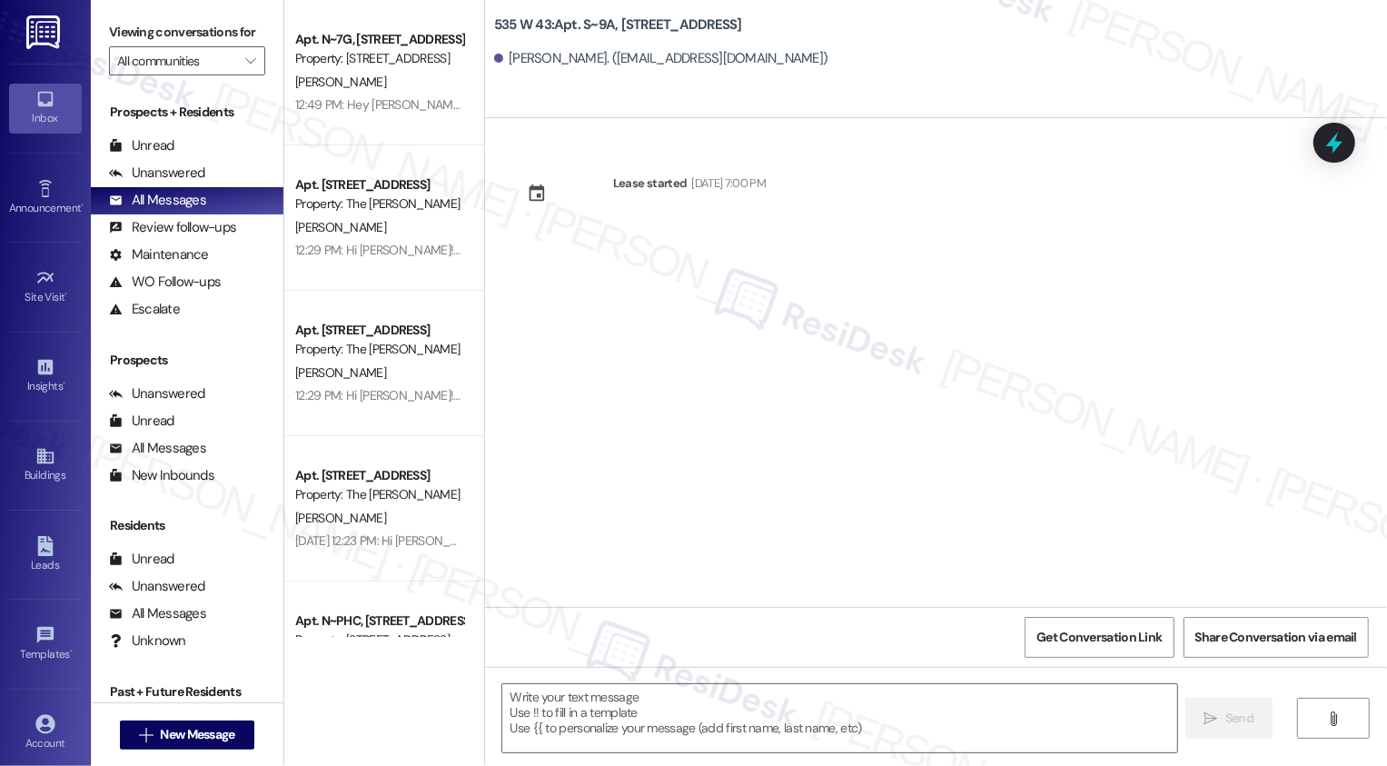
drag, startPoint x: 495, startPoint y: 59, endPoint x: 556, endPoint y: 59, distance: 60.9
click at [556, 59] on div "[PERSON_NAME]. ([EMAIL_ADDRESS][DOMAIN_NAME])" at bounding box center [661, 58] width 334 height 19
drag, startPoint x: 498, startPoint y: 57, endPoint x: 556, endPoint y: 57, distance: 58.1
click at [556, 57] on div "[PERSON_NAME]. ([EMAIL_ADDRESS][DOMAIN_NAME])" at bounding box center [661, 58] width 334 height 19
copy div "[PERSON_NAME]"
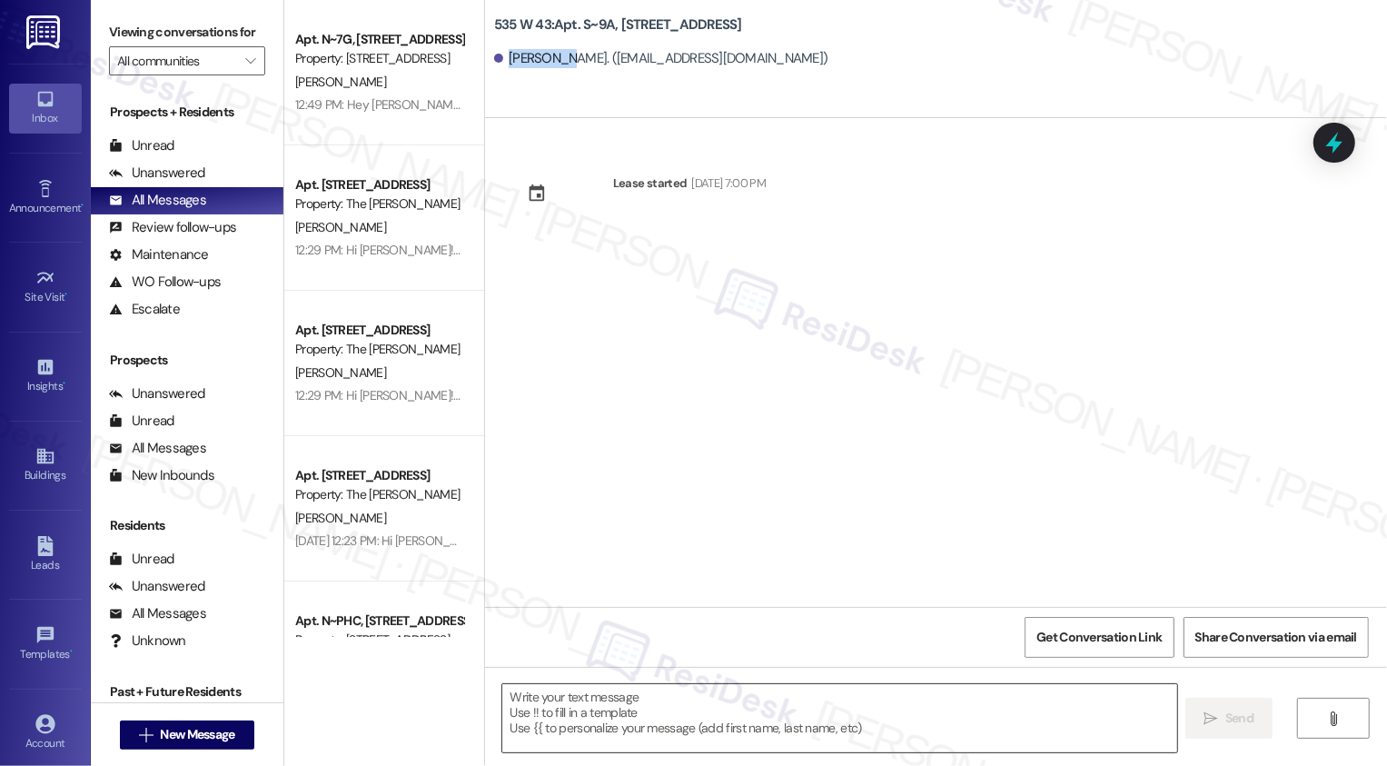
click at [565, 709] on textarea at bounding box center [839, 718] width 675 height 68
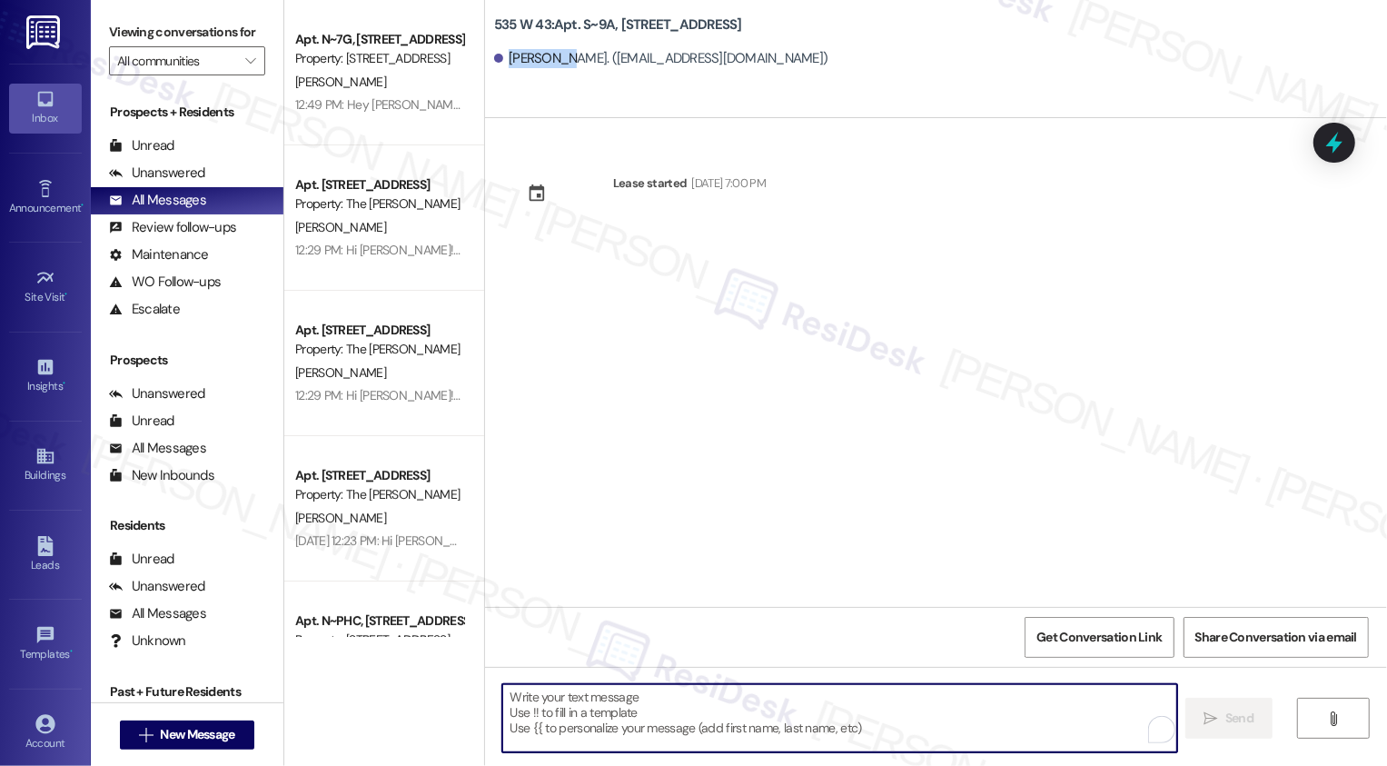
click at [605, 708] on textarea "To enrich screen reader interactions, please activate Accessibility in Grammarl…" at bounding box center [839, 718] width 675 height 68
paste textarea "Hi {{first_name}}! Just a friendly reminder about your {{property}} renewal. We…"
type textarea "Hi {{first_name}}! Just a friendly reminder about your {{property}} renewal. We…"
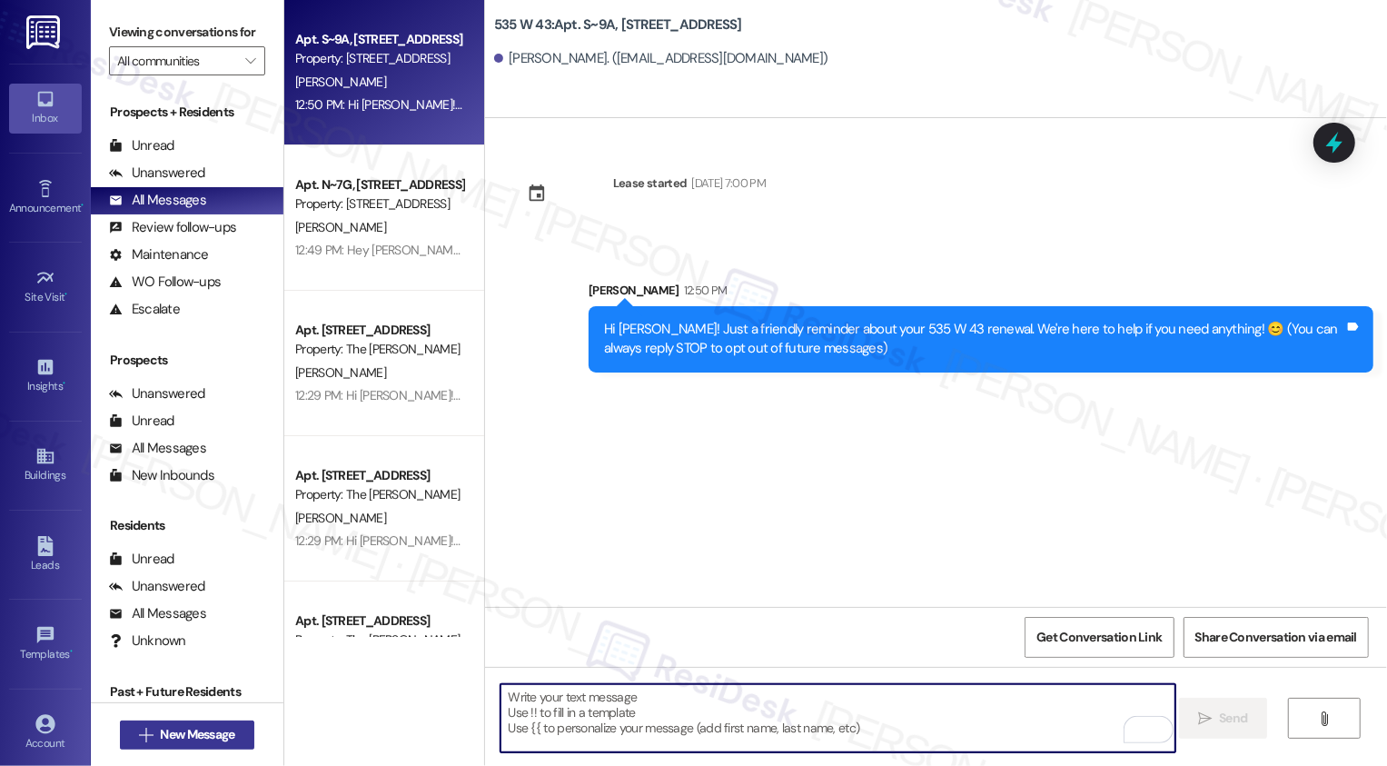
click at [166, 734] on span "New Message" at bounding box center [197, 734] width 74 height 19
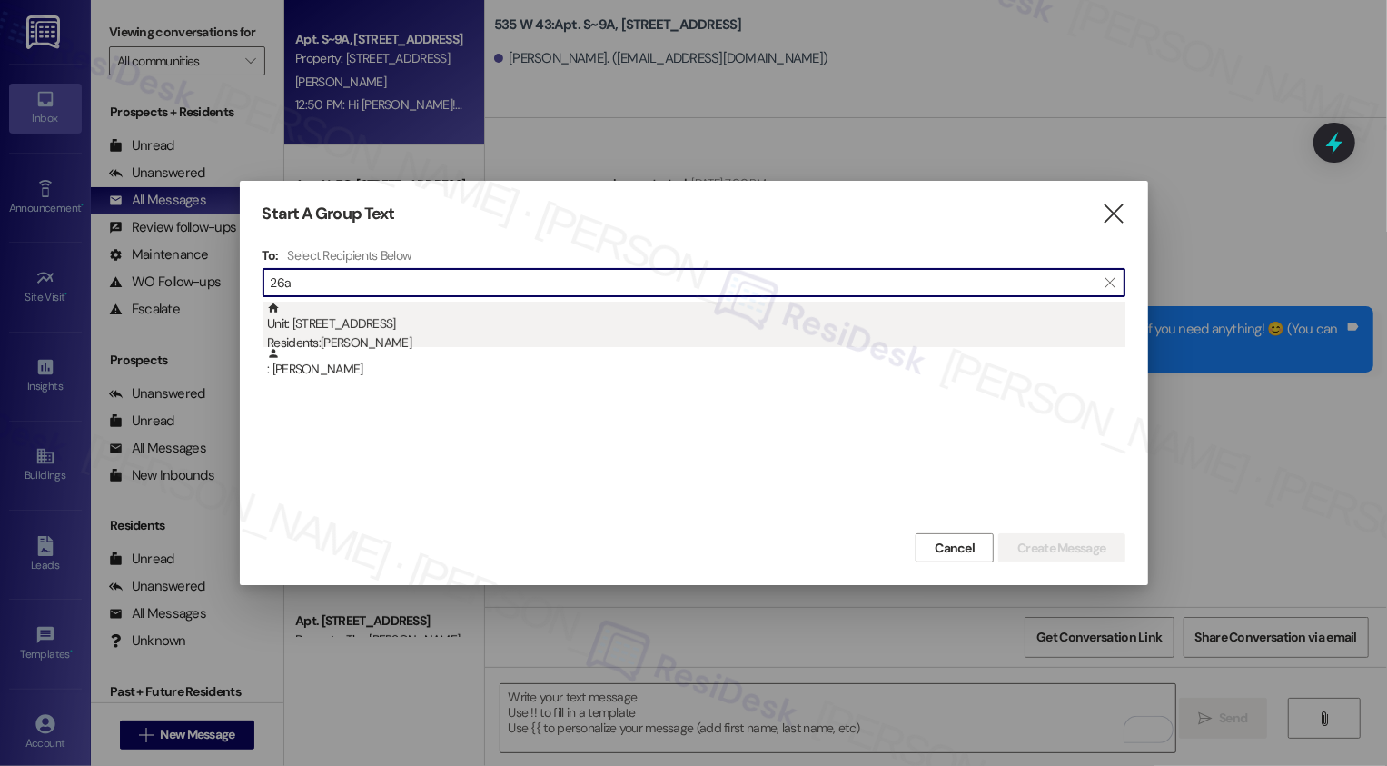
type input "26a"
click at [393, 319] on div "Unit: [STREET_ADDRESS] Residents: [PERSON_NAME]" at bounding box center [696, 328] width 859 height 52
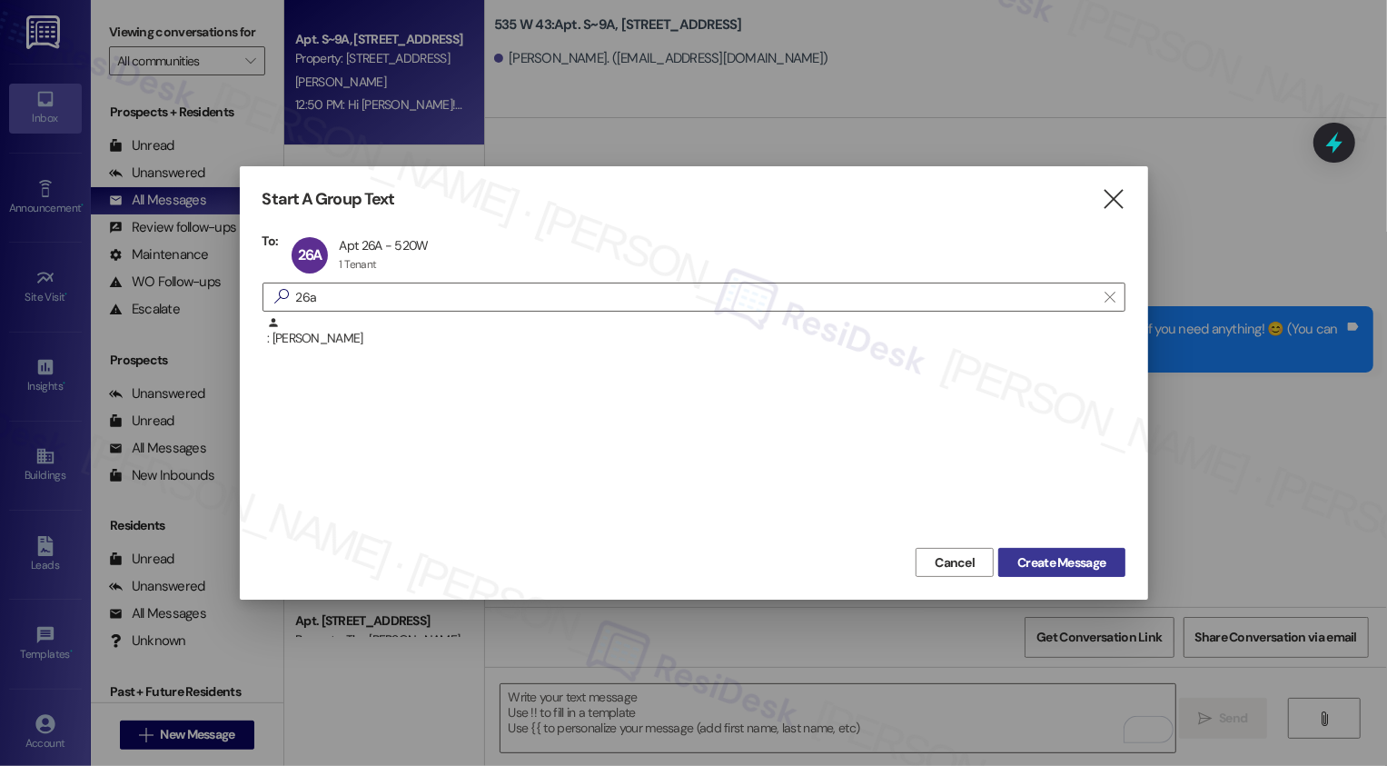
click at [1098, 566] on span "Create Message" at bounding box center [1062, 562] width 88 height 19
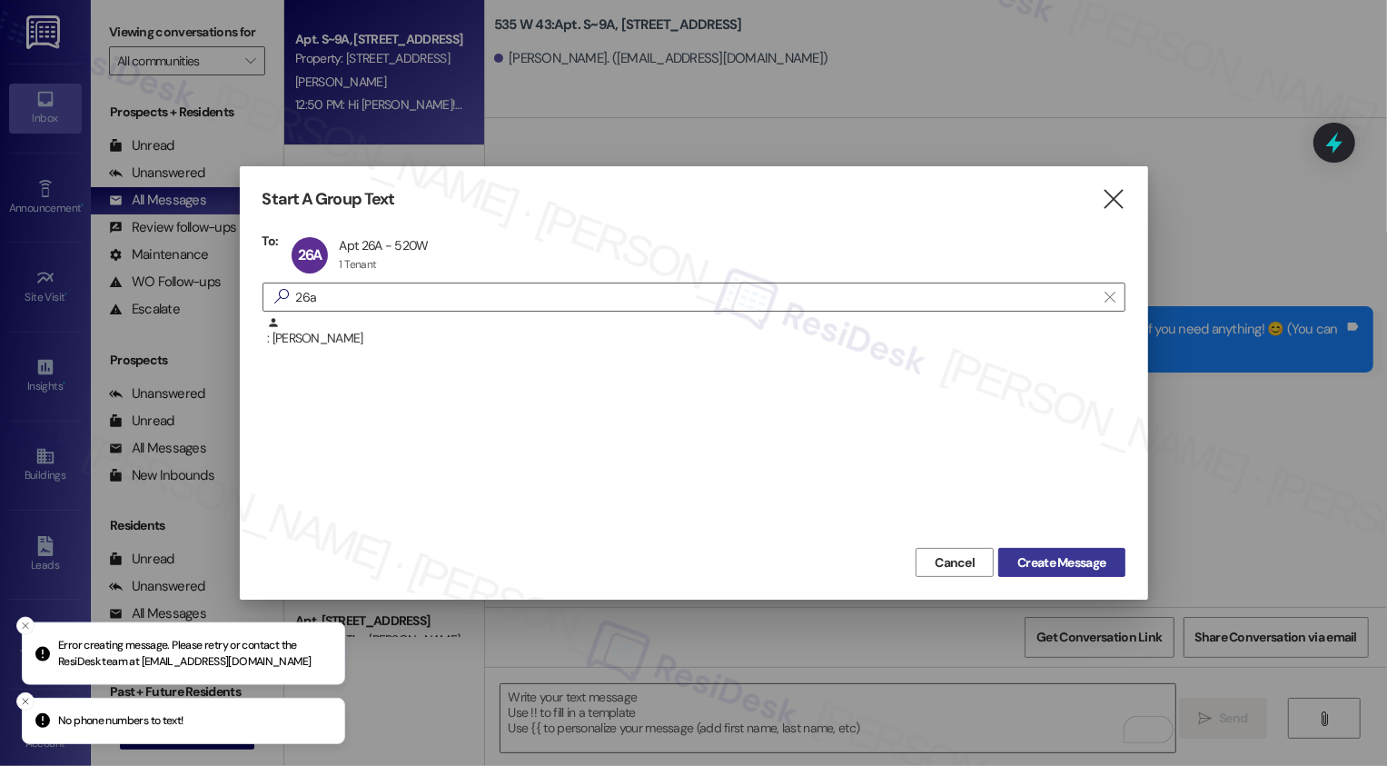
click at [1098, 566] on span "Create Message" at bounding box center [1062, 562] width 88 height 19
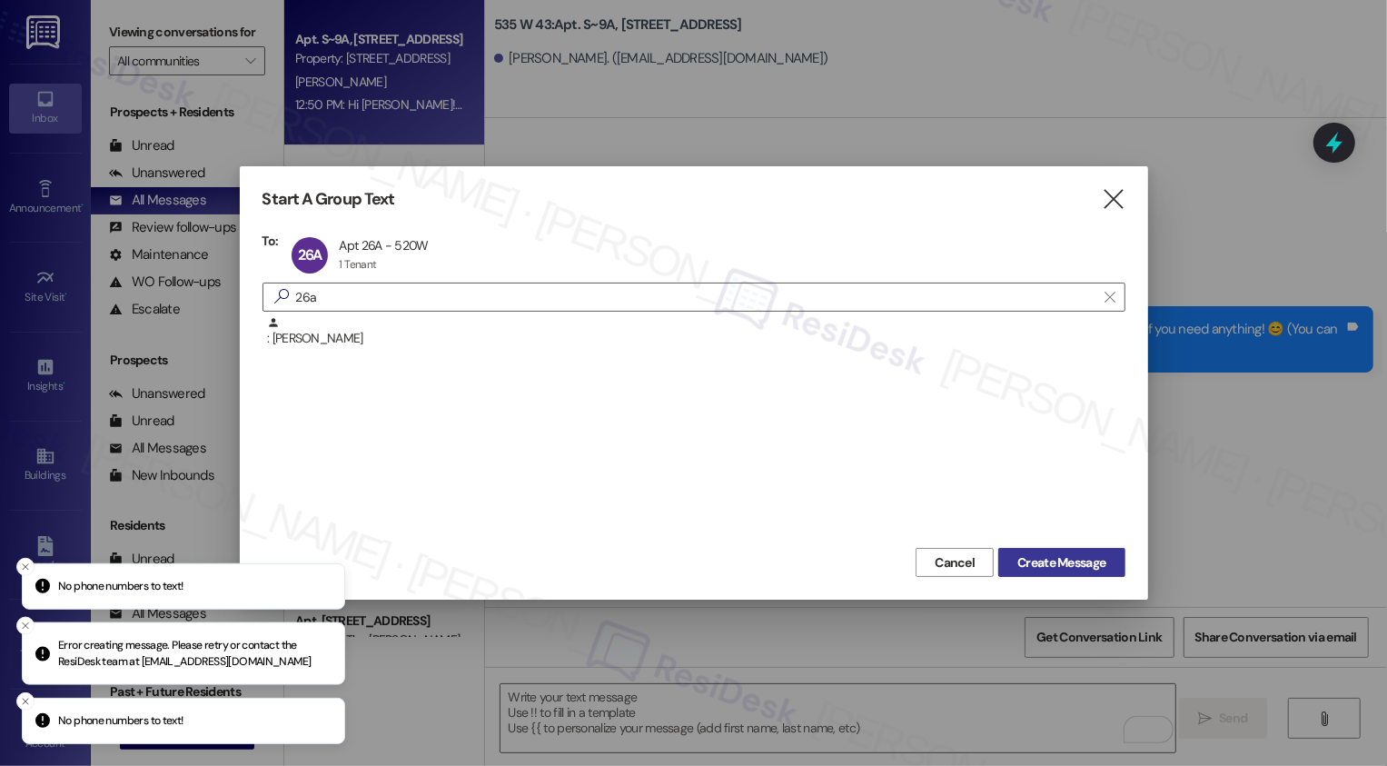
click at [1098, 566] on span "Create Message" at bounding box center [1062, 562] width 88 height 19
click at [1116, 206] on icon "" at bounding box center [1113, 199] width 25 height 19
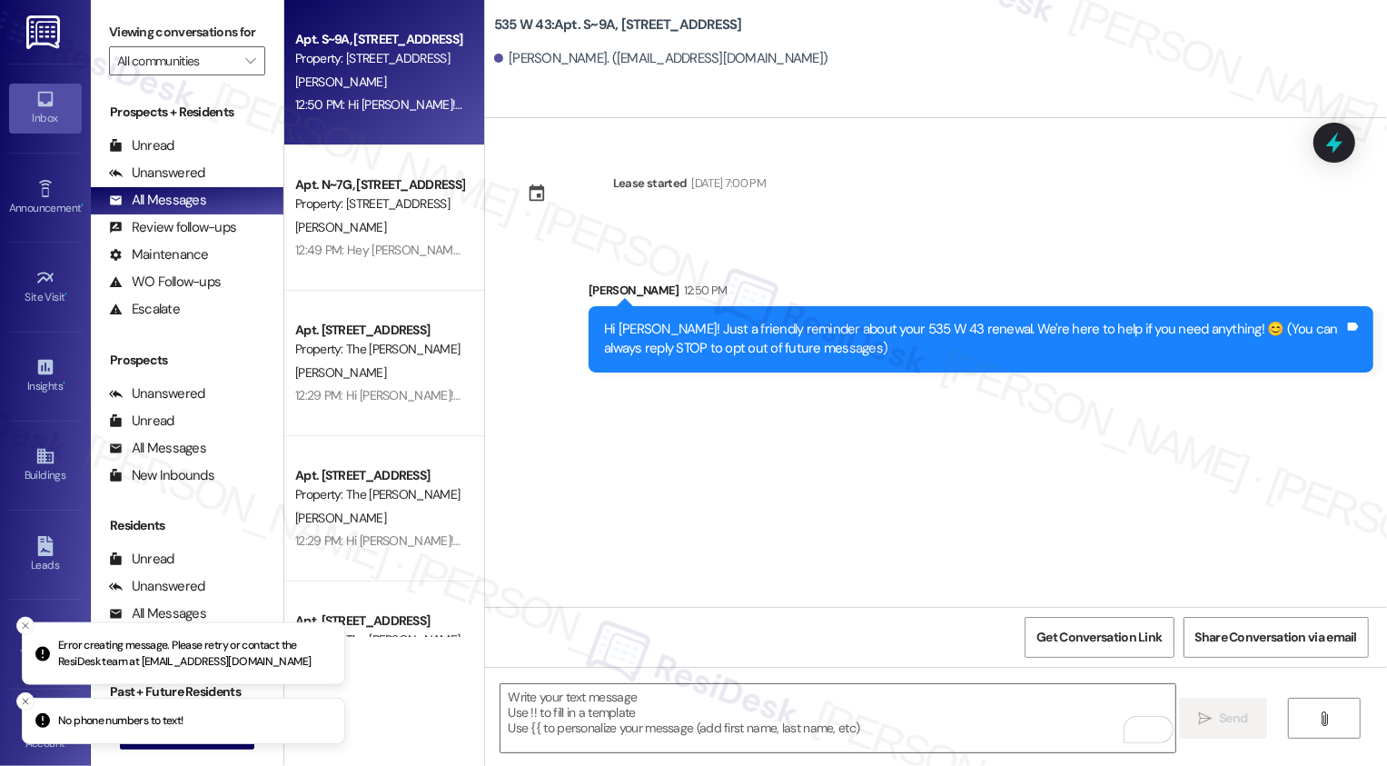
click at [821, 511] on div "Lease started [DATE] 7:00 PM Sent via SMS [PERSON_NAME] 12:50 PM Hi [PERSON_NAM…" at bounding box center [936, 362] width 902 height 489
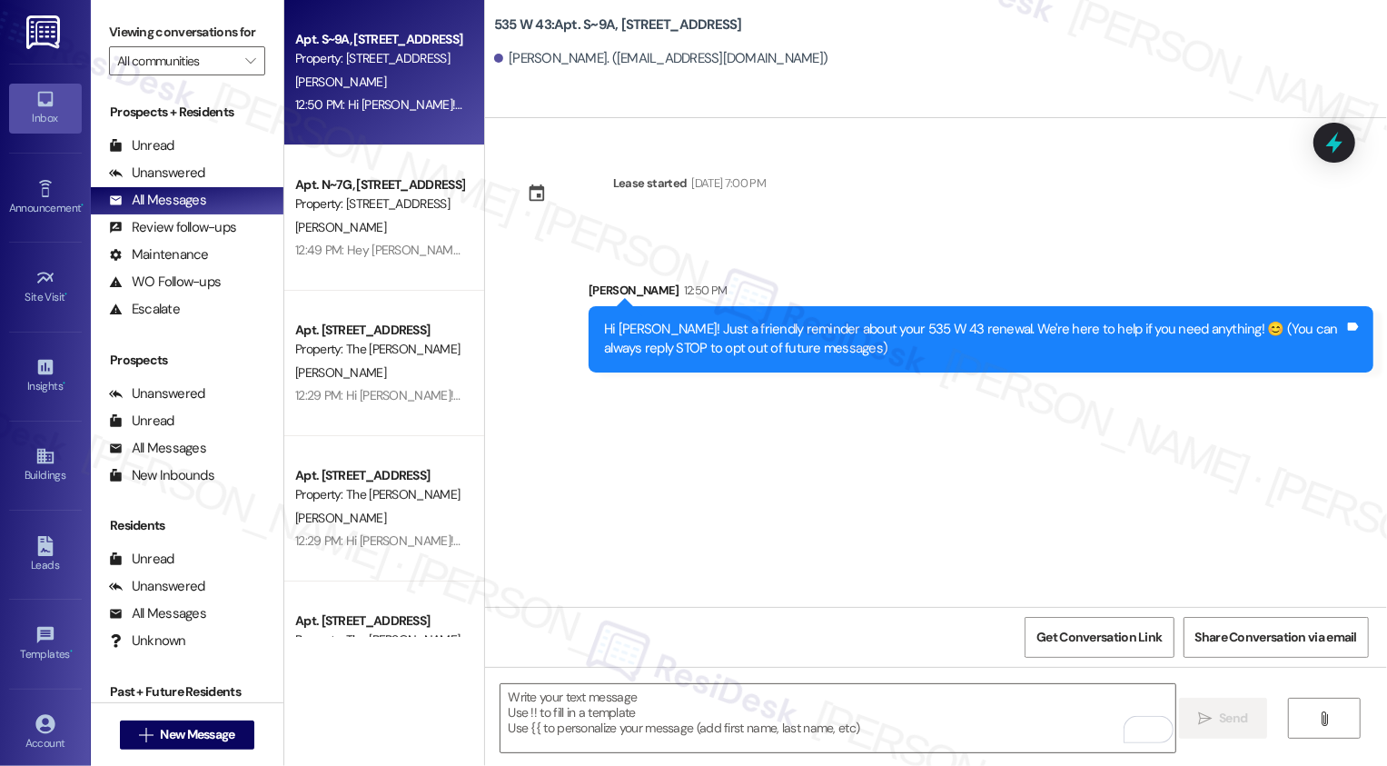
click at [571, 541] on div "Lease started [DATE] 7:00 PM Sent via SMS [PERSON_NAME] 12:50 PM Hi [PERSON_NAM…" at bounding box center [936, 362] width 902 height 489
click at [183, 183] on div "Unanswered" at bounding box center [157, 173] width 96 height 19
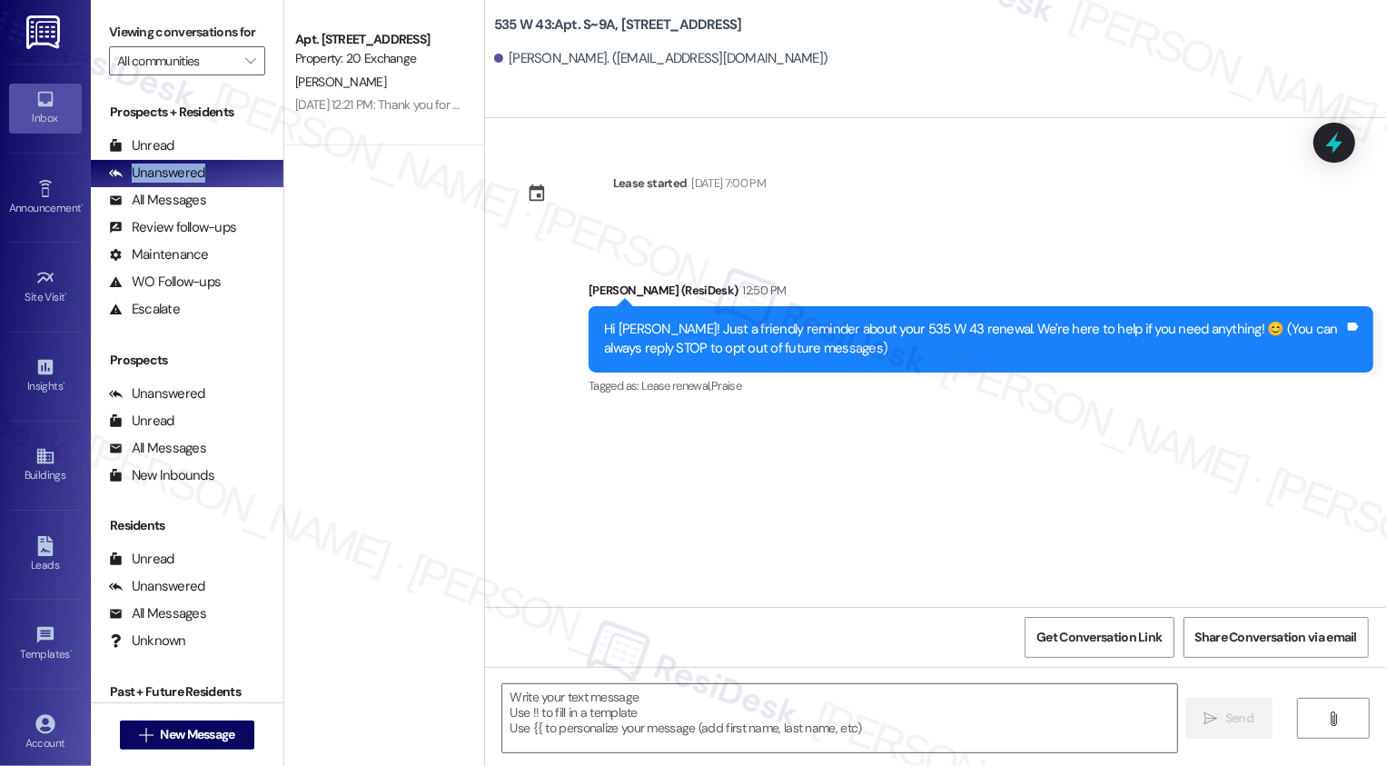
type textarea "Fetching suggested responses. Please feel free to read through the conversation…"
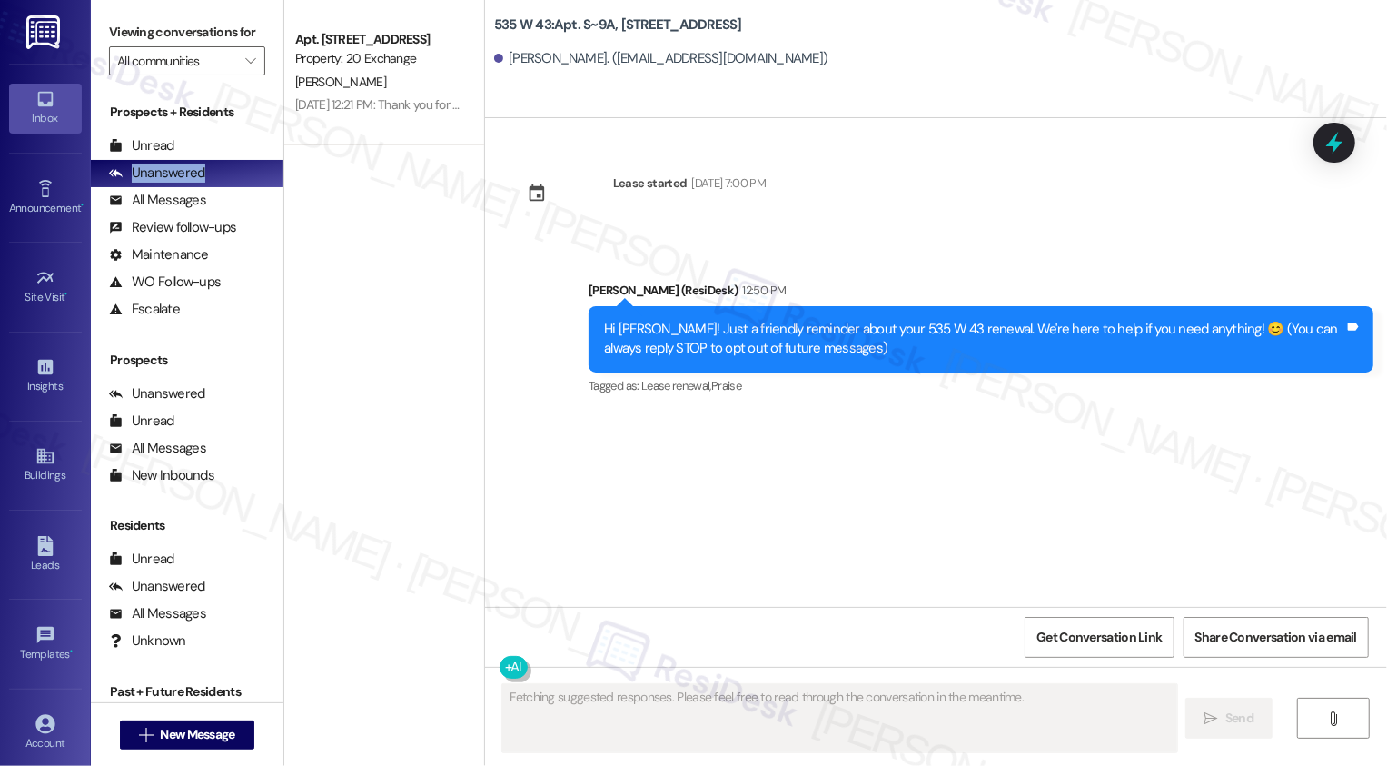
click at [450, 515] on div "Apt. [STREET_ADDRESS] Property: 20 Exchange [PERSON_NAME] [DATE] 12:21 PM: Than…" at bounding box center [384, 318] width 200 height 637
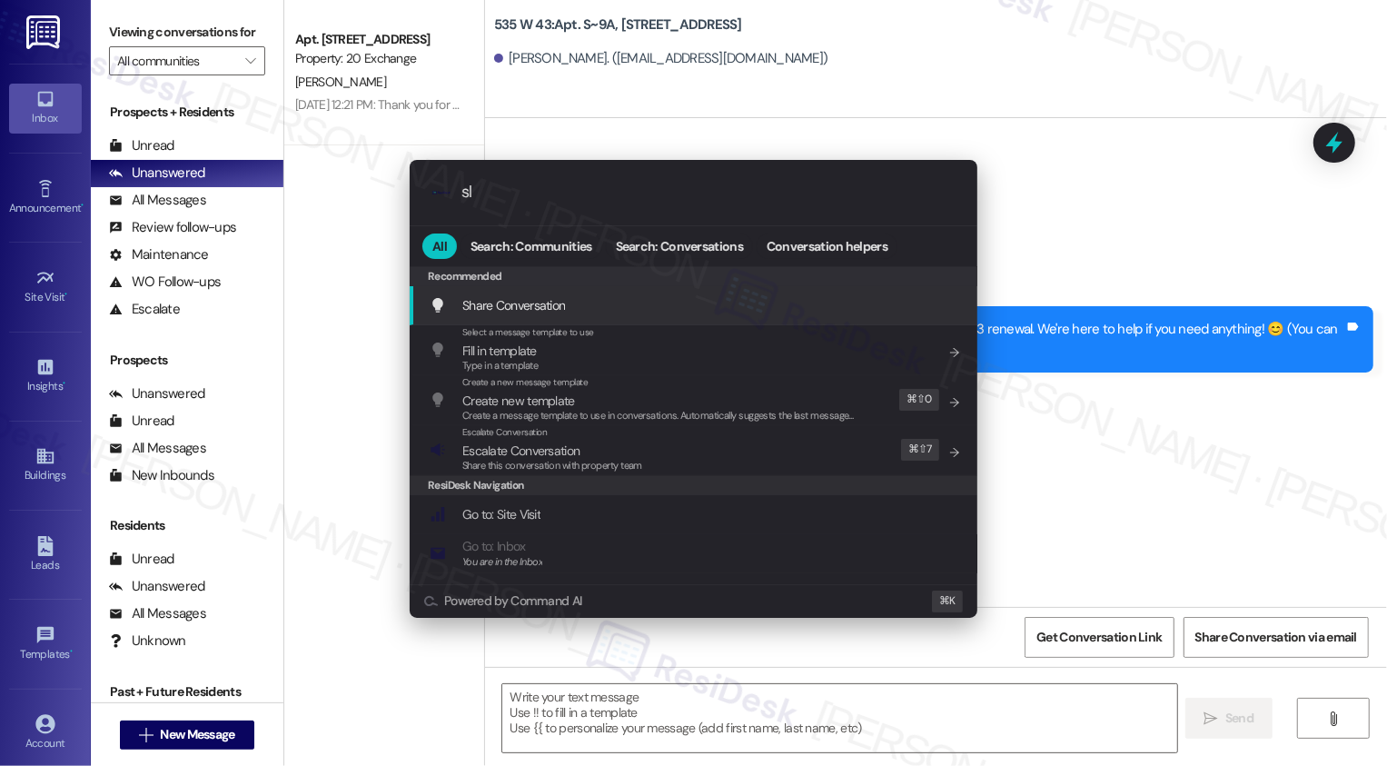
type input "sla"
